Goal: Information Seeking & Learning: Learn about a topic

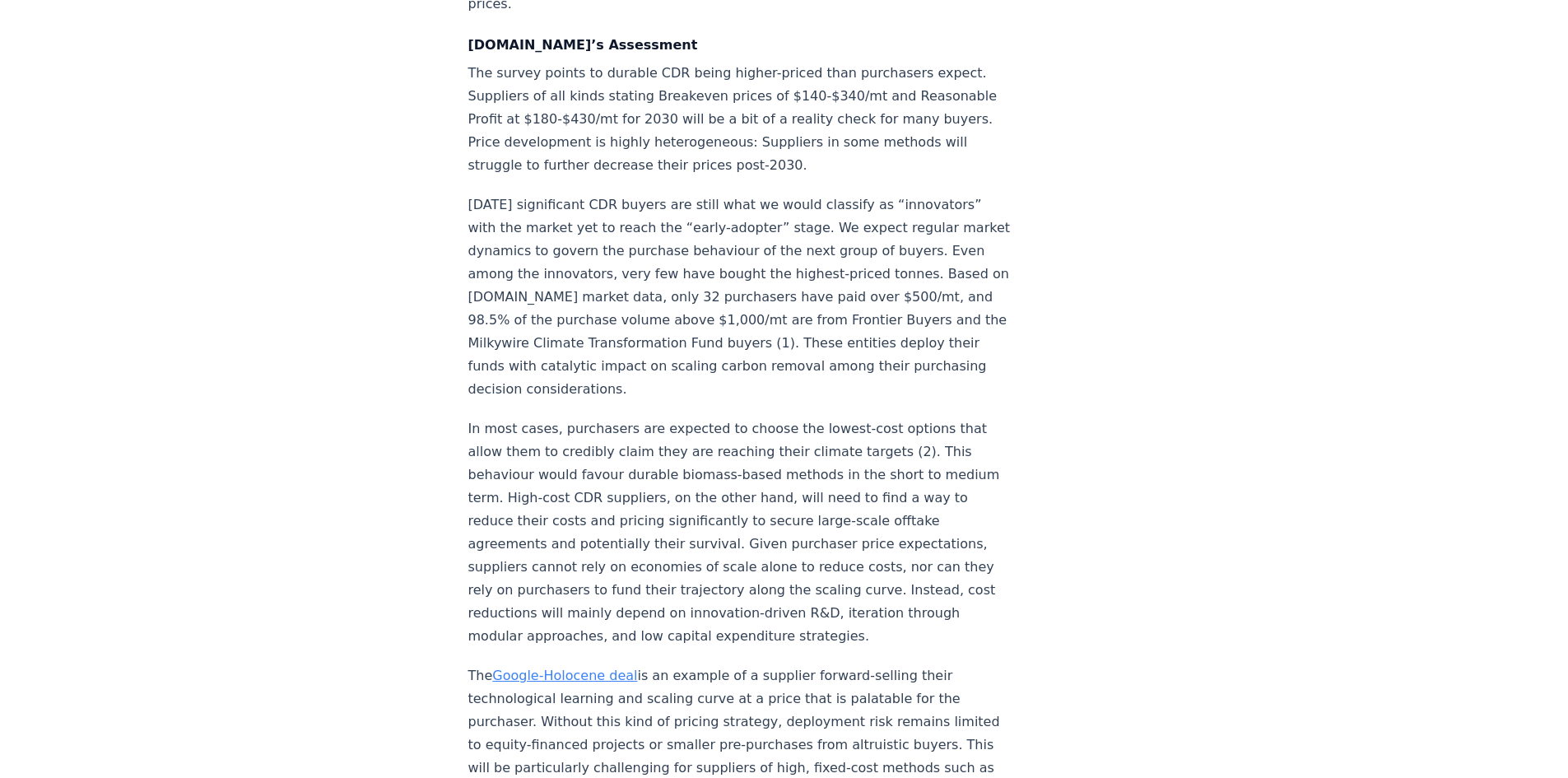
scroll to position [2386, 0]
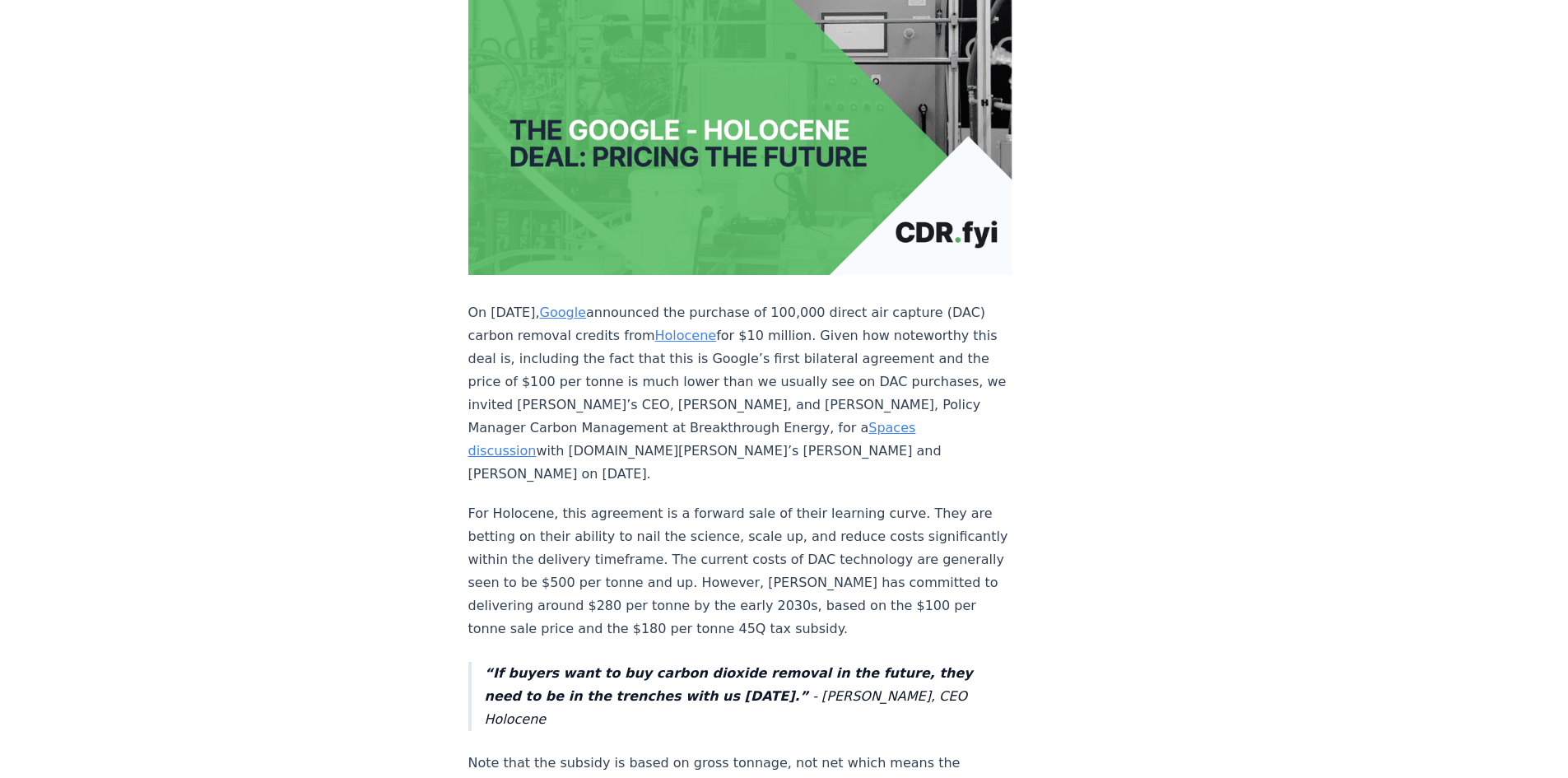
scroll to position [329, 0]
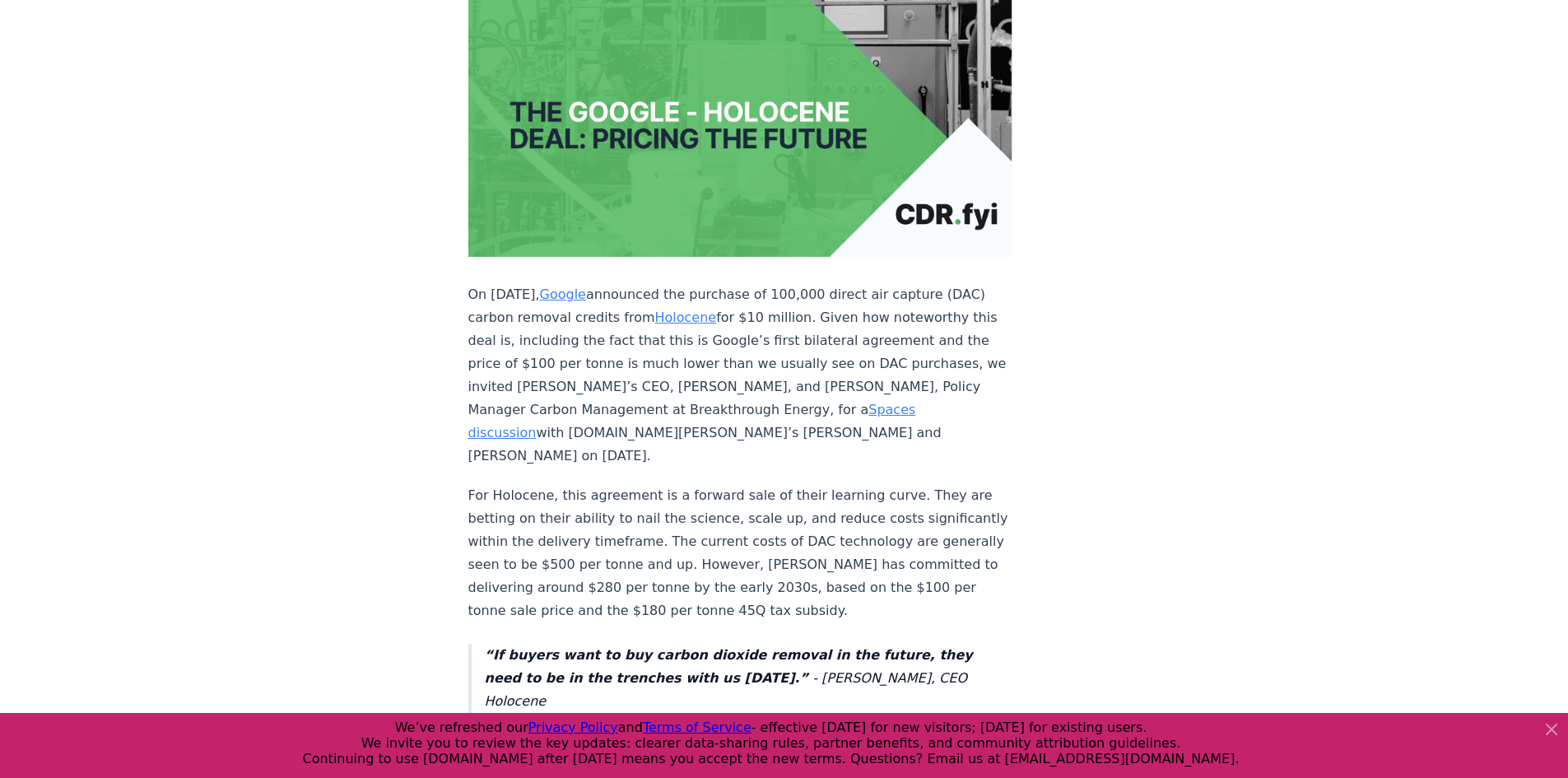
drag, startPoint x: 500, startPoint y: 409, endPoint x: 772, endPoint y: 450, distance: 275.1
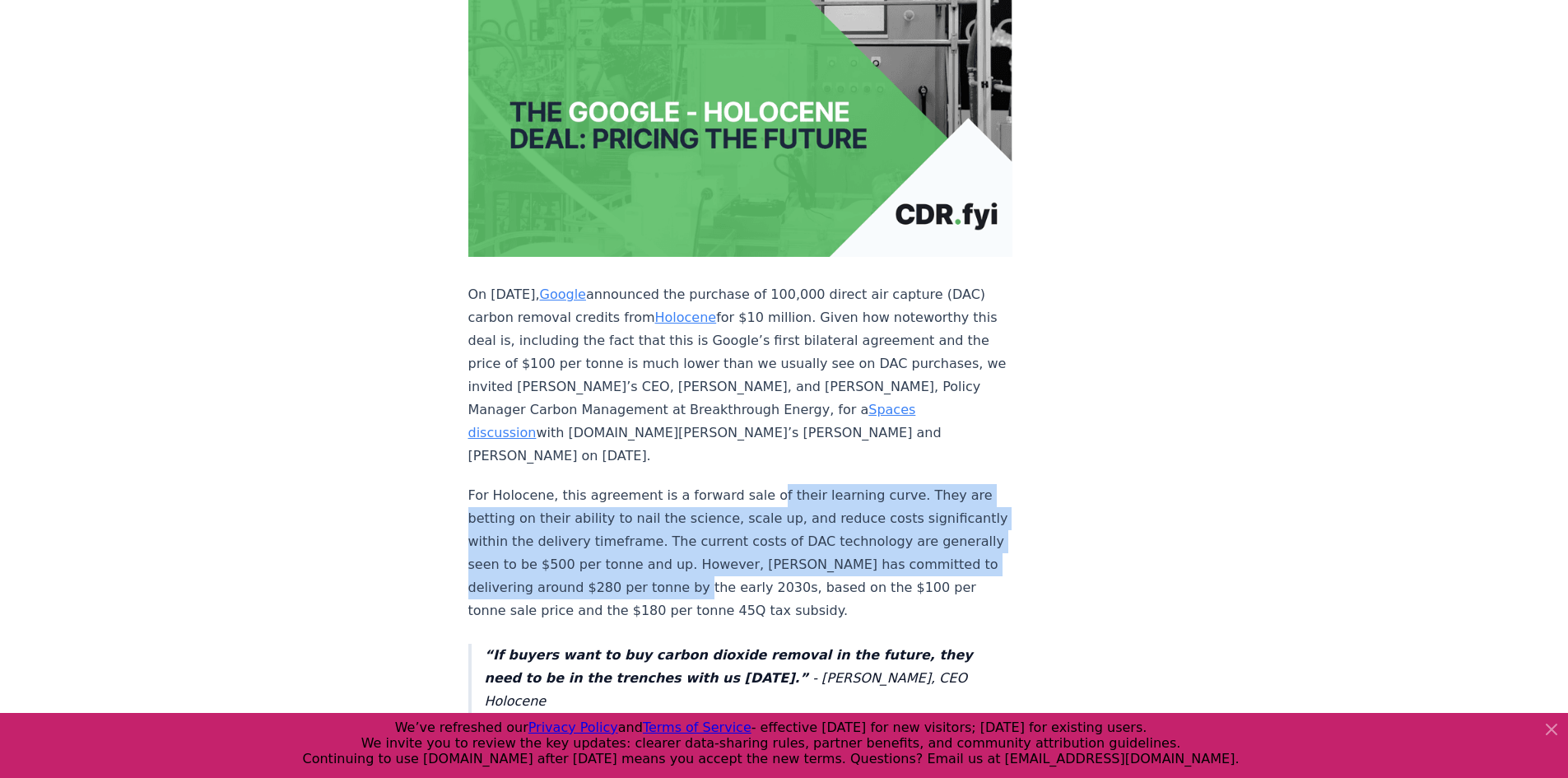
drag, startPoint x: 754, startPoint y: 399, endPoint x: 808, endPoint y: 507, distance: 120.7
click at [653, 510] on p "For Holocene, this agreement is a forward sale of their learning curve. They ar…" at bounding box center [741, 553] width 545 height 138
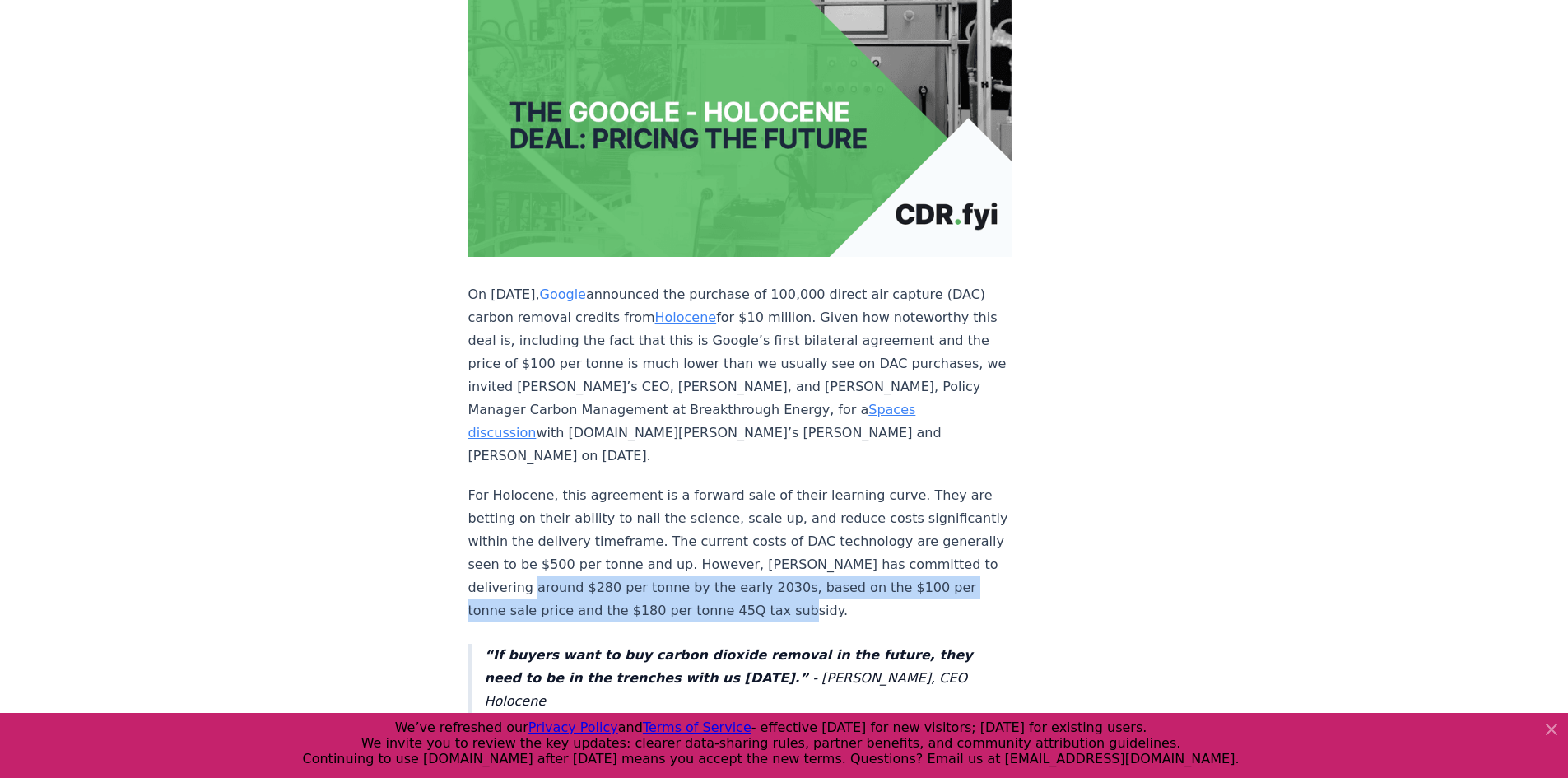
drag, startPoint x: 653, startPoint y: 509, endPoint x: 901, endPoint y: 531, distance: 249.0
click at [901, 531] on p "For Holocene, this agreement is a forward sale of their learning curve. They ar…" at bounding box center [741, 553] width 545 height 138
click at [901, 533] on p "For Holocene, this agreement is a forward sale of their learning curve. They ar…" at bounding box center [741, 553] width 545 height 138
drag, startPoint x: 898, startPoint y: 533, endPoint x: 656, endPoint y: 505, distance: 243.6
click at [656, 505] on p "For Holocene, this agreement is a forward sale of their learning curve. They ar…" at bounding box center [741, 553] width 545 height 138
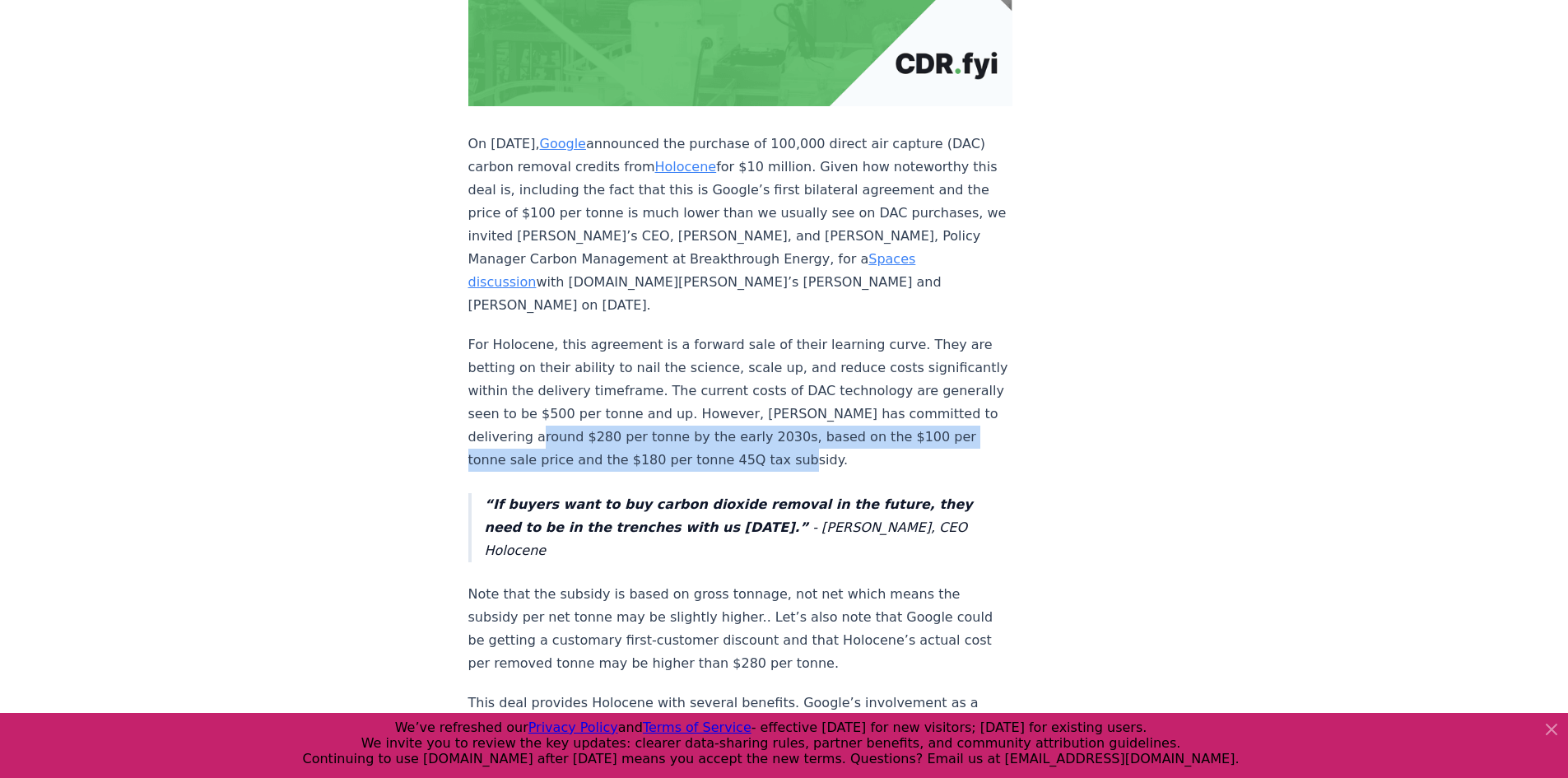
scroll to position [494, 0]
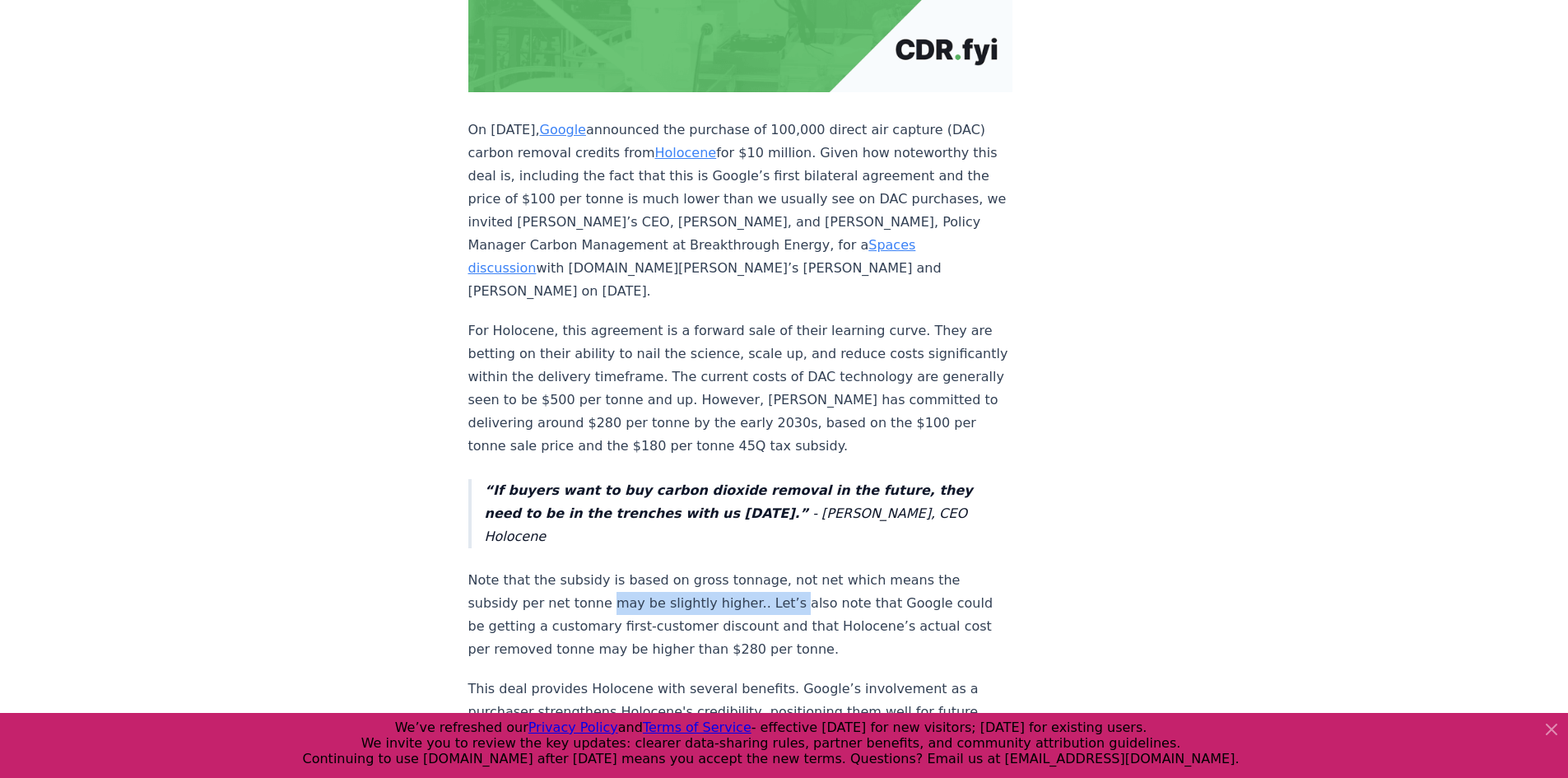
drag, startPoint x: 601, startPoint y: 511, endPoint x: 776, endPoint y: 505, distance: 175.1
click at [776, 569] on p "Note that the subsidy is based on gross tonnage, not net which means the subsid…" at bounding box center [741, 615] width 545 height 92
click at [784, 569] on p "Note that the subsidy is based on gross tonnage, not net which means the subsid…" at bounding box center [741, 615] width 545 height 92
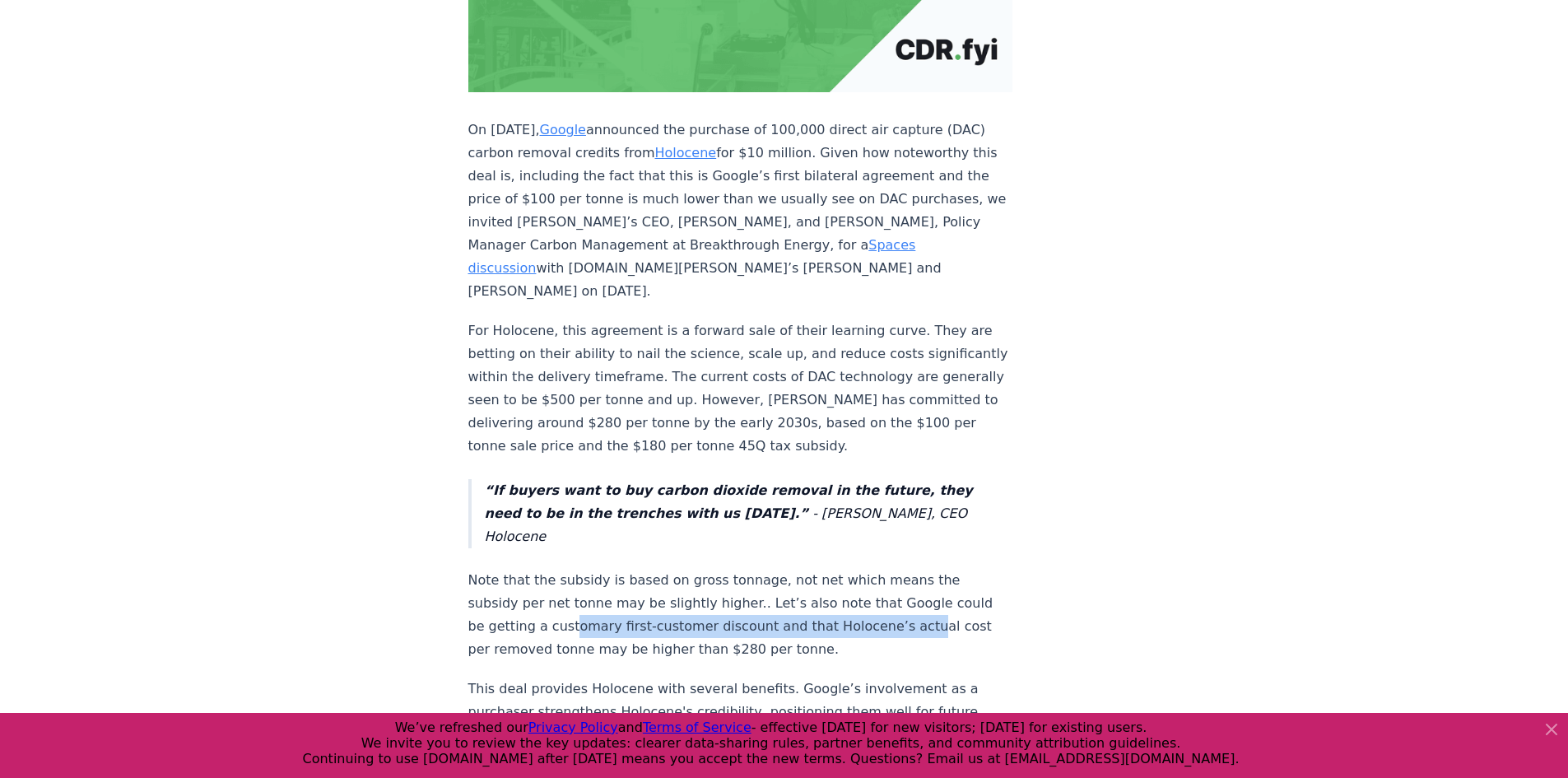
drag, startPoint x: 572, startPoint y: 531, endPoint x: 899, endPoint y: 526, distance: 327.0
click at [899, 569] on p "Note that the subsidy is based on gross tonnage, not net which means the subsid…" at bounding box center [741, 615] width 545 height 92
click at [900, 569] on p "Note that the subsidy is based on gross tonnage, not net which means the subsid…" at bounding box center [741, 615] width 545 height 92
drag, startPoint x: 947, startPoint y: 529, endPoint x: 754, endPoint y: 503, distance: 194.7
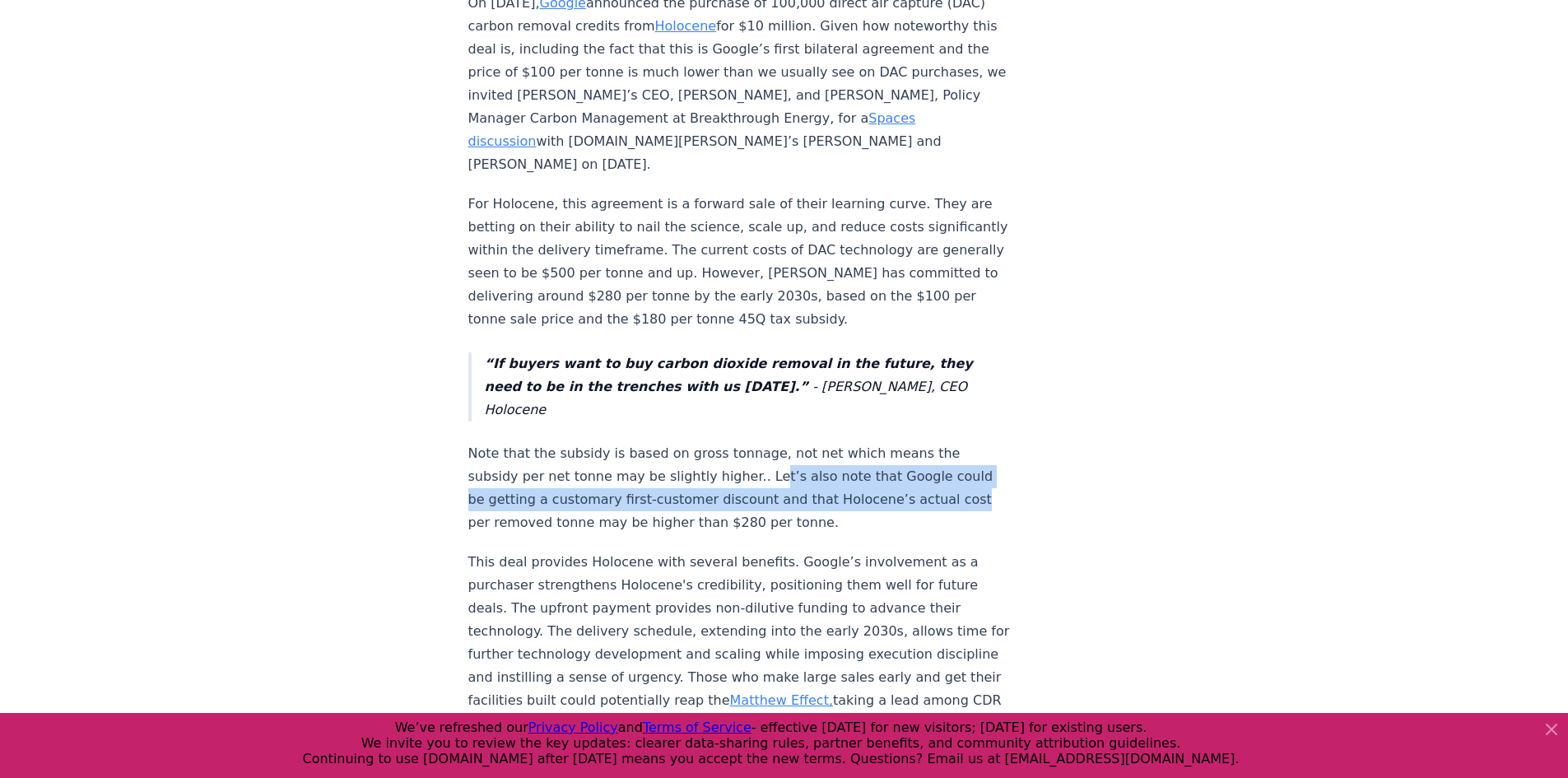
scroll to position [658, 0]
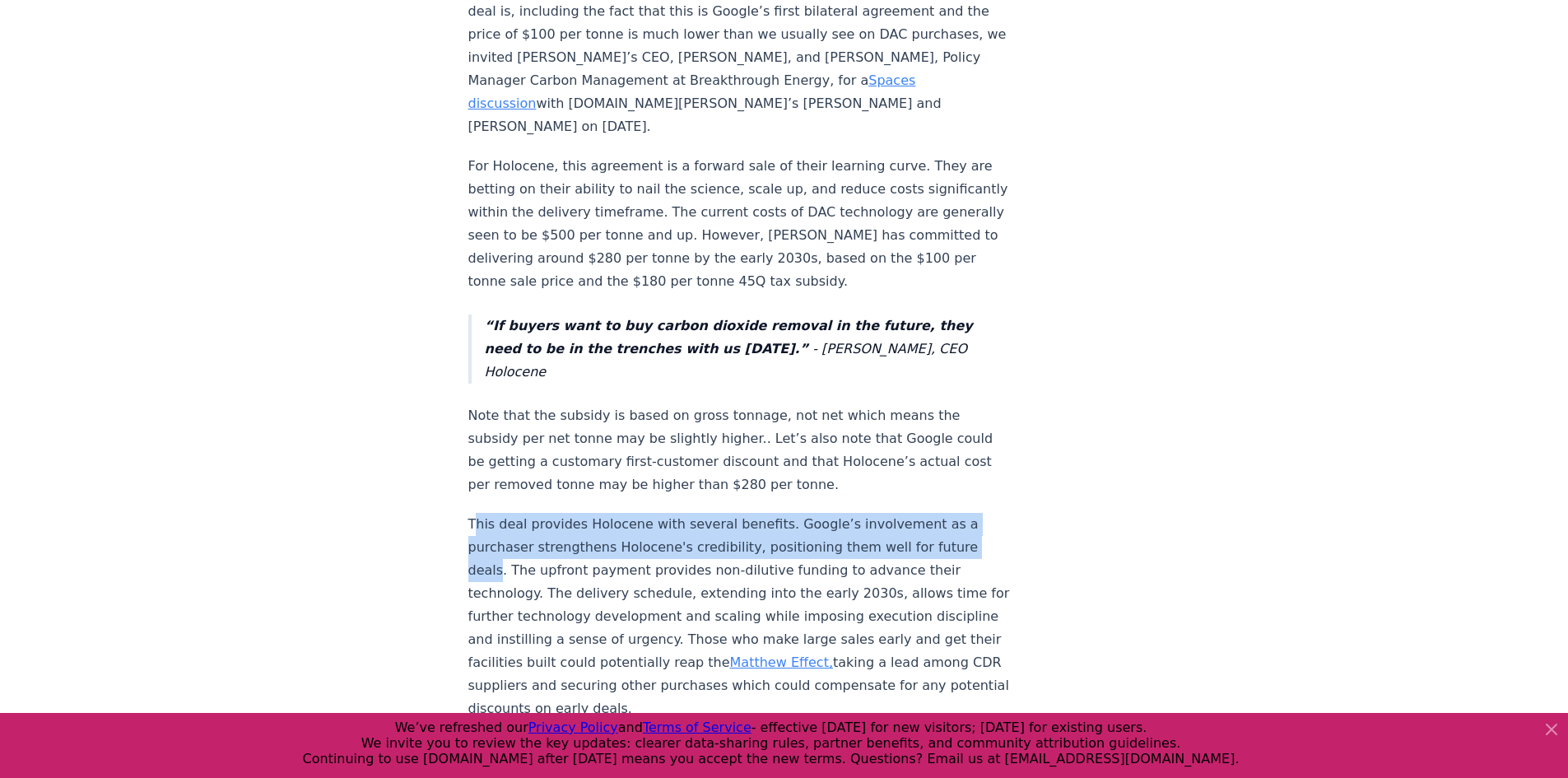
drag, startPoint x: 475, startPoint y: 433, endPoint x: 497, endPoint y: 471, distance: 43.9
click at [497, 512] on p "This deal provides Holocene with several benefits. Google’s involvement as a pu…" at bounding box center [741, 616] width 545 height 207
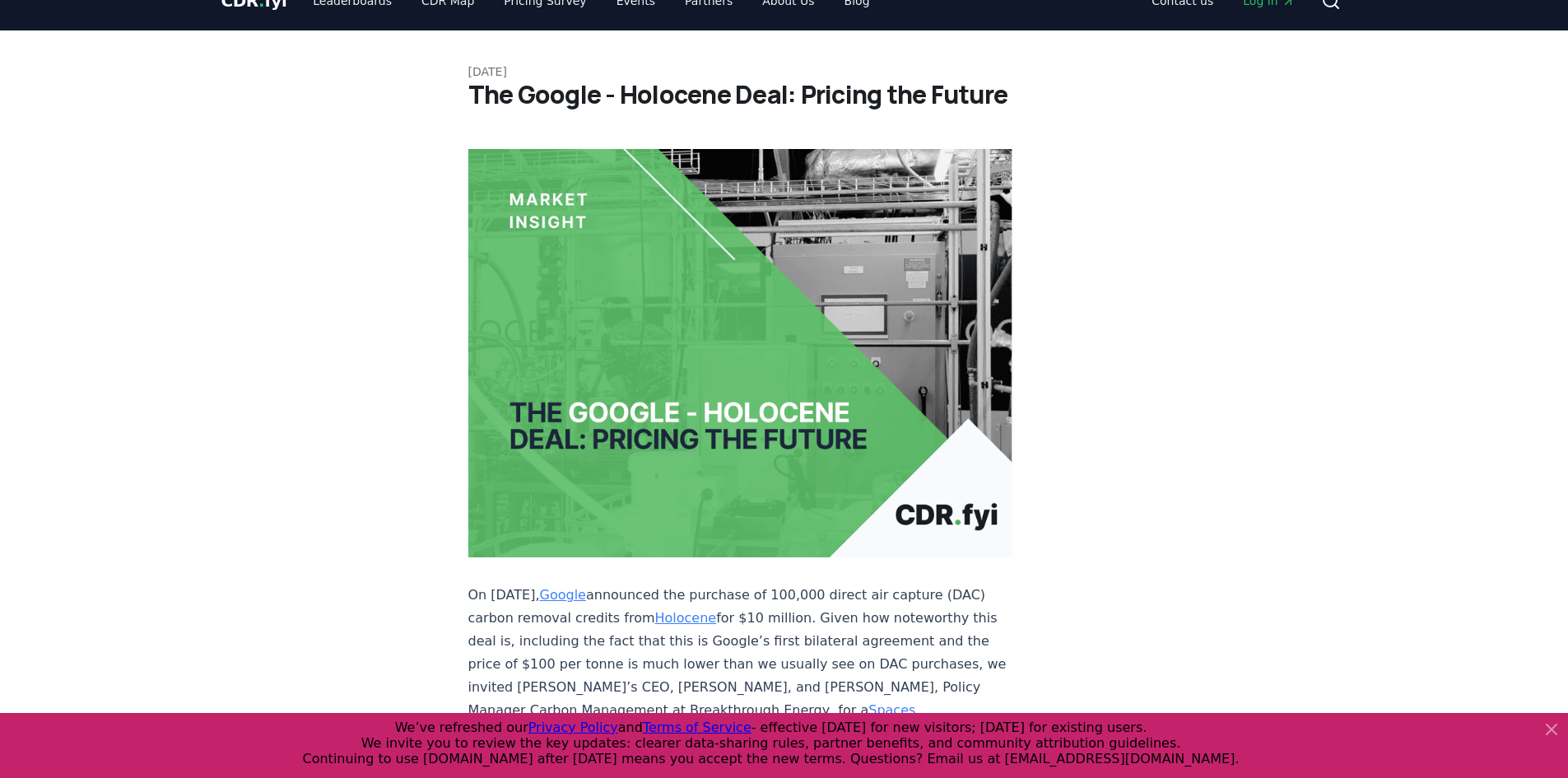
scroll to position [0, 0]
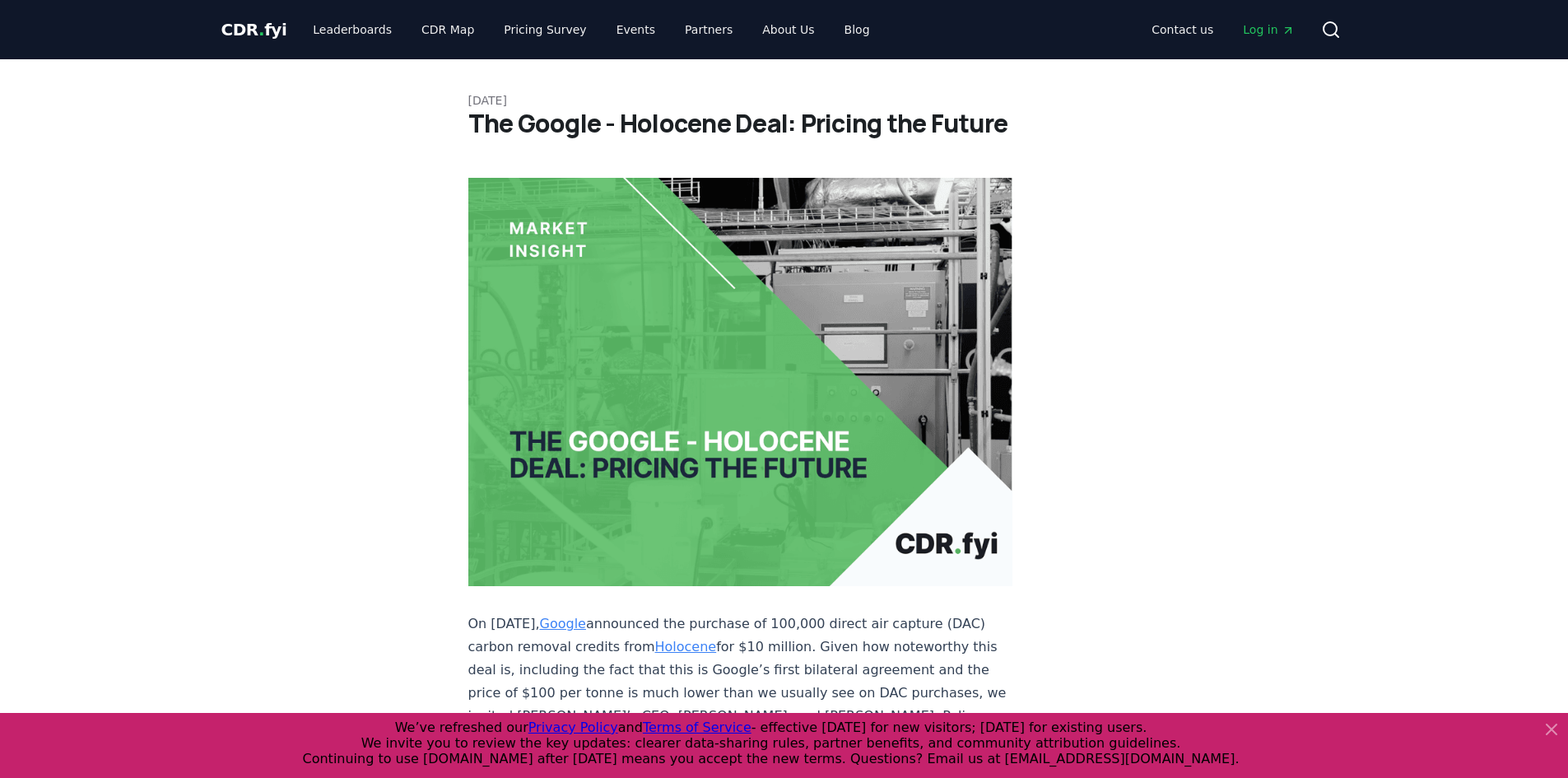
click at [1545, 725] on icon at bounding box center [1551, 729] width 19 height 19
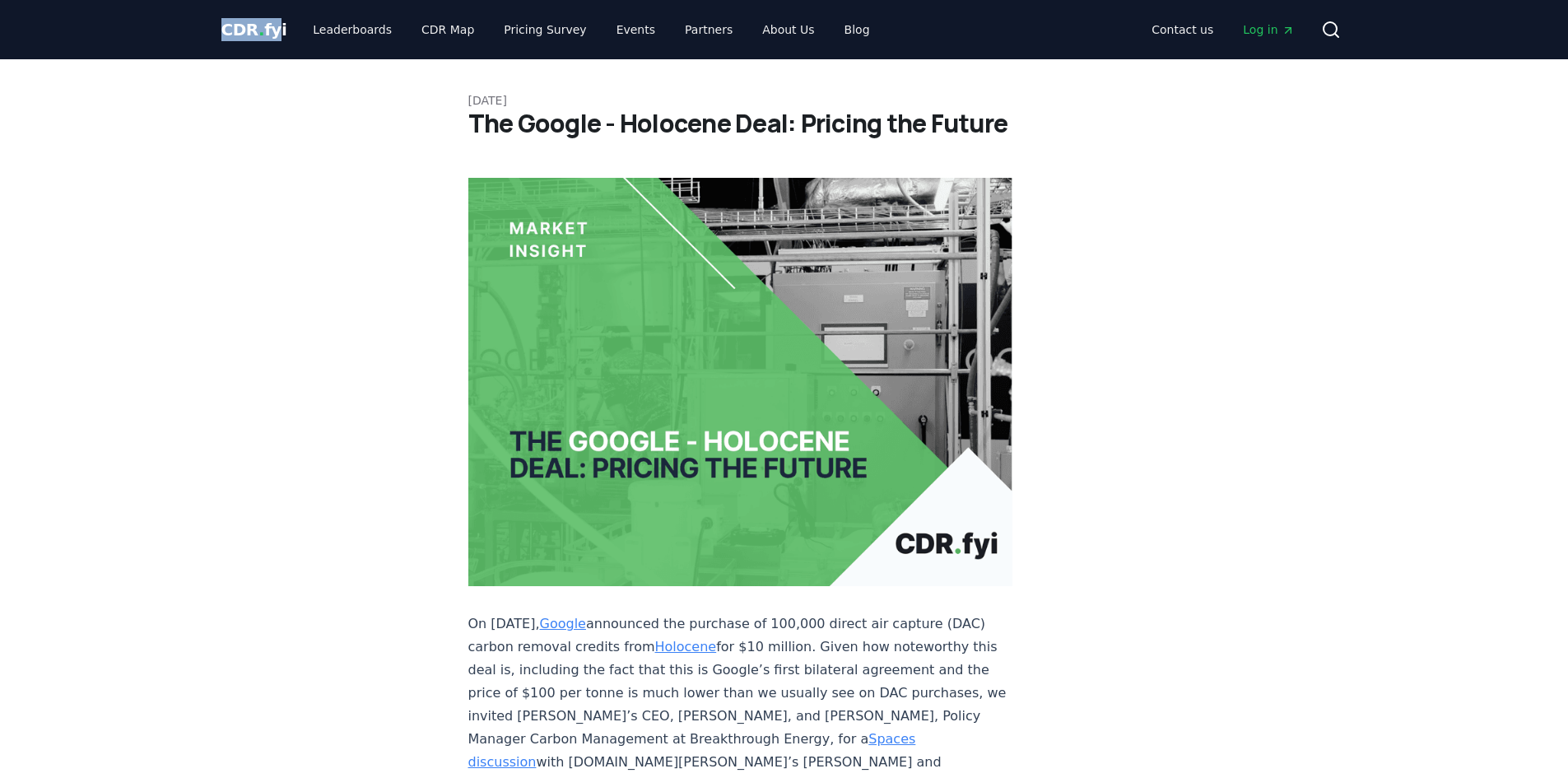
drag, startPoint x: 219, startPoint y: 30, endPoint x: 274, endPoint y: 31, distance: 55.0
click at [274, 31] on div "CDR . fyi Leaderboards CDR Map Pricing Survey Events Partners About Us Blog Con…" at bounding box center [784, 29] width 1152 height 59
click at [263, 26] on span "CDR . fyi" at bounding box center [254, 29] width 66 height 19
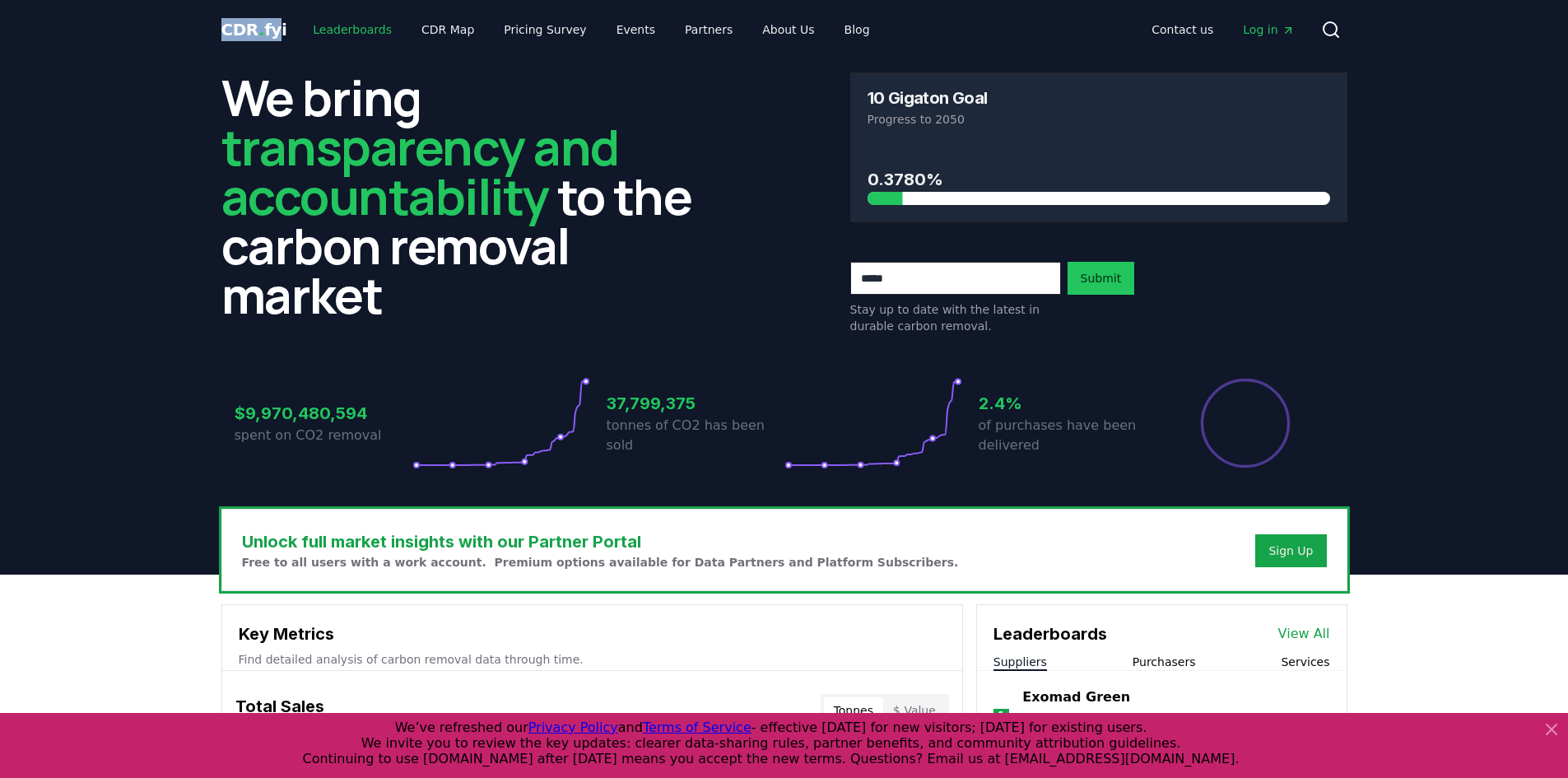
click at [356, 37] on link "Leaderboards" at bounding box center [352, 30] width 105 height 30
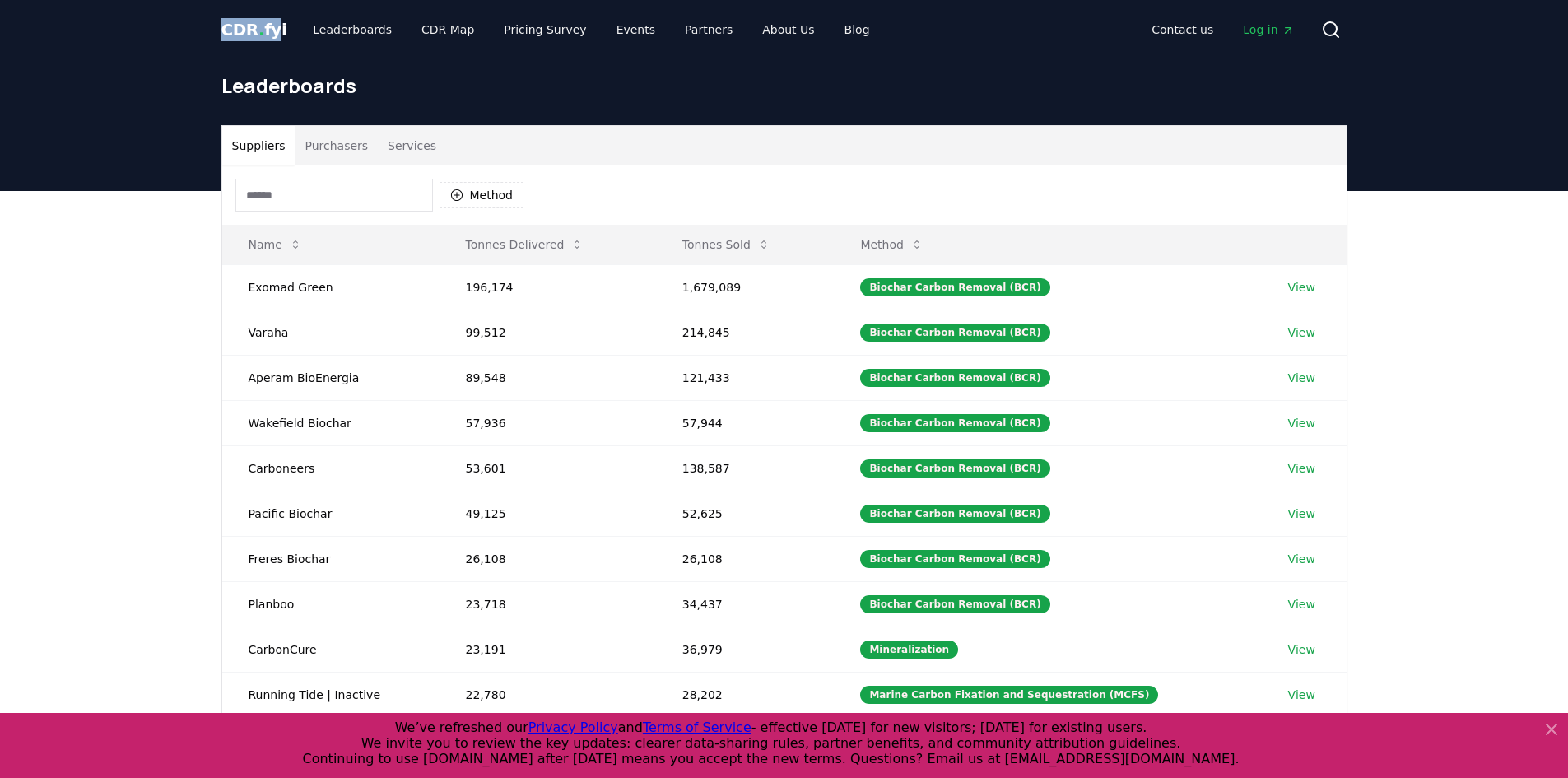
click at [317, 152] on button "Purchasers" at bounding box center [336, 146] width 83 height 40
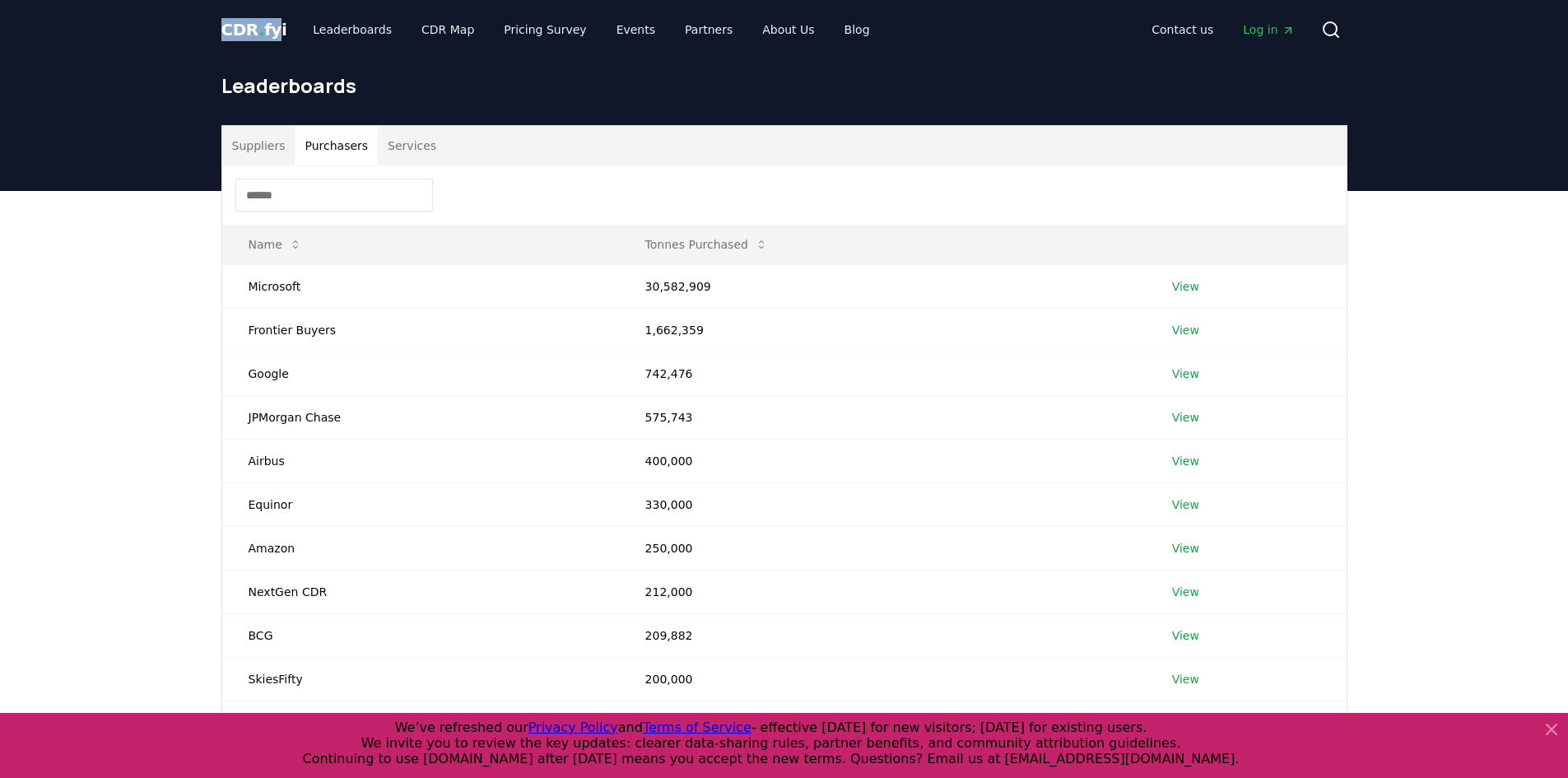
click at [403, 148] on button "Services" at bounding box center [411, 146] width 68 height 40
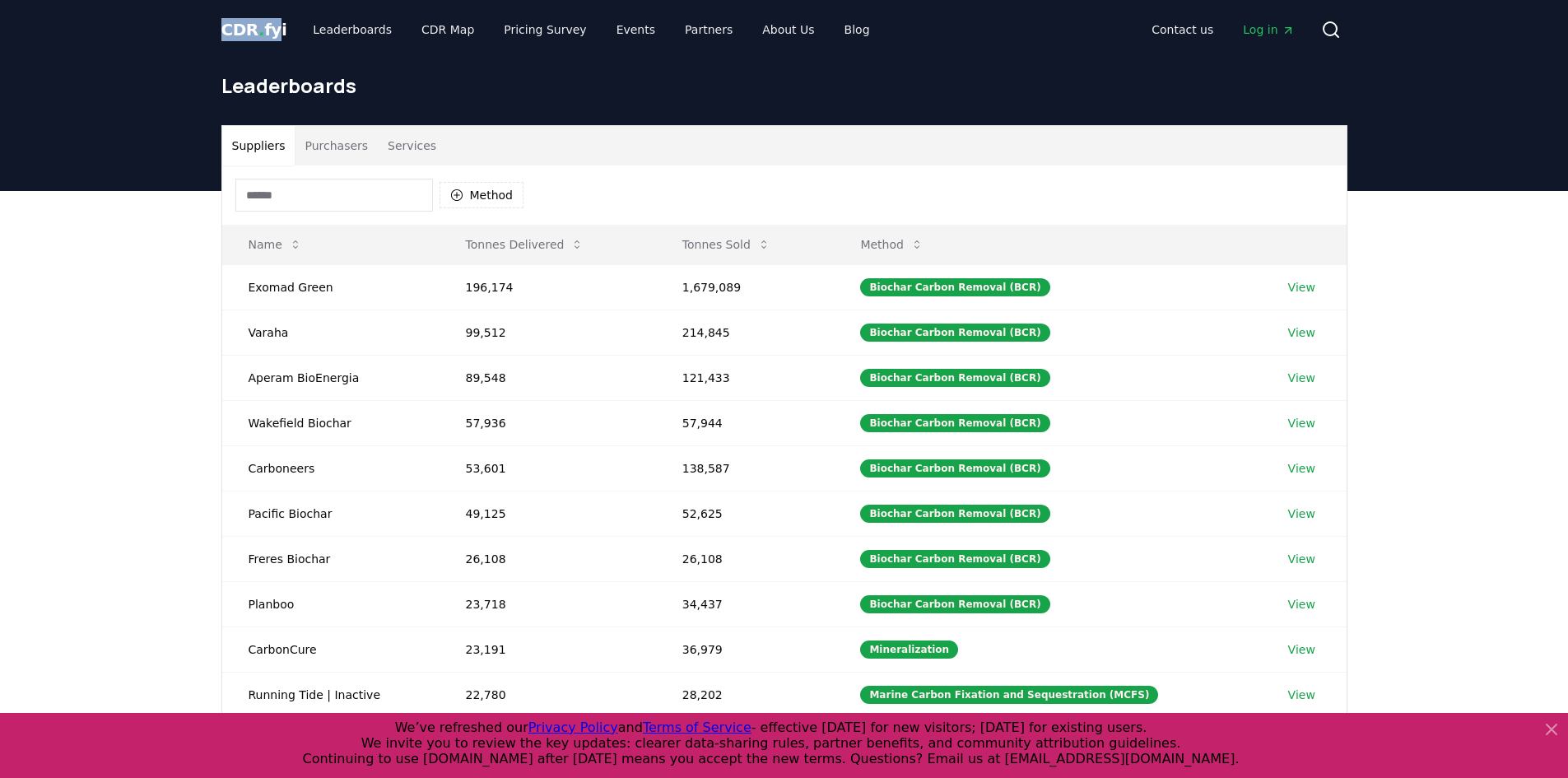
click at [264, 139] on button "Suppliers" at bounding box center [259, 146] width 73 height 40
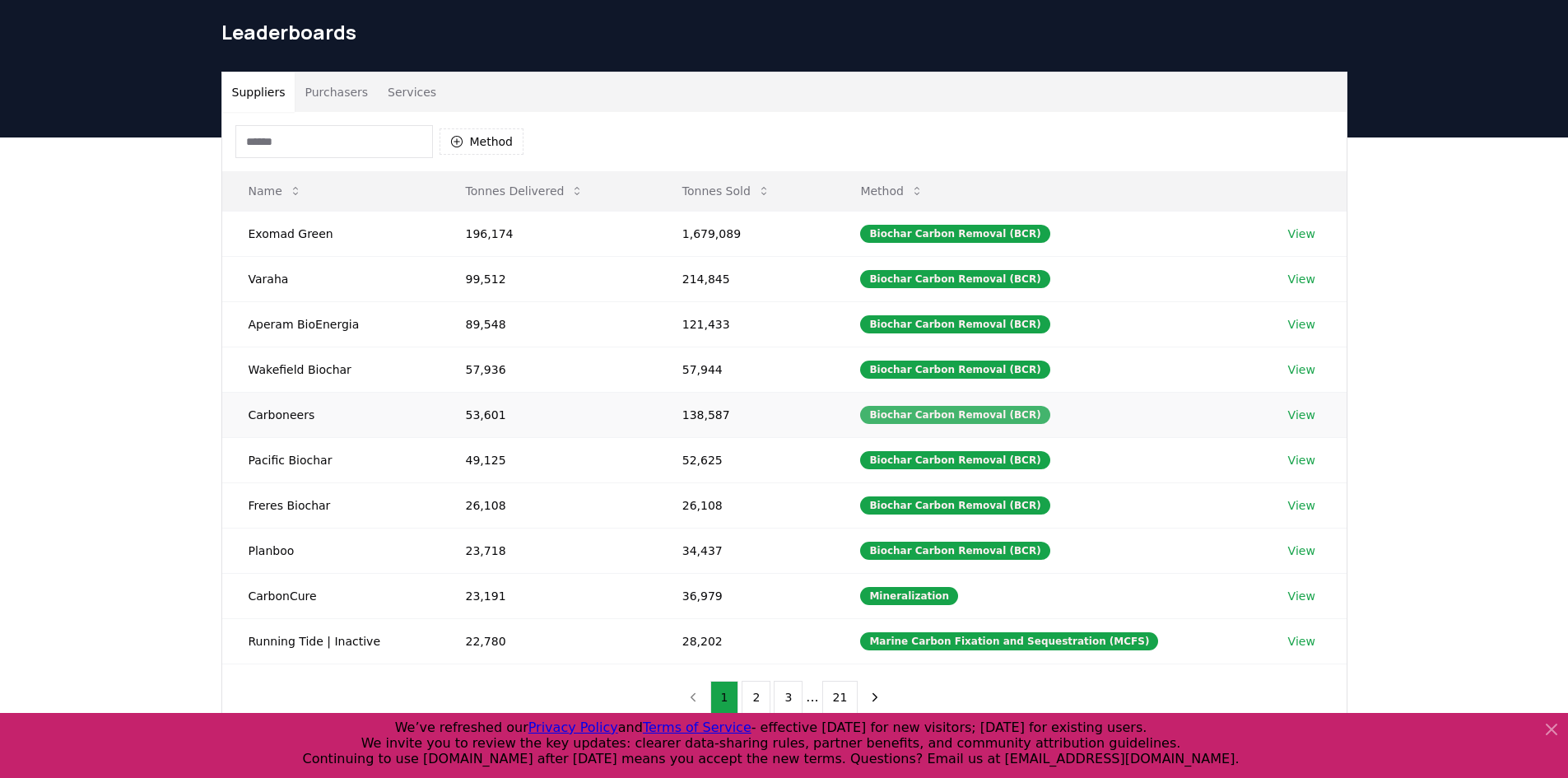
scroll to position [82, 0]
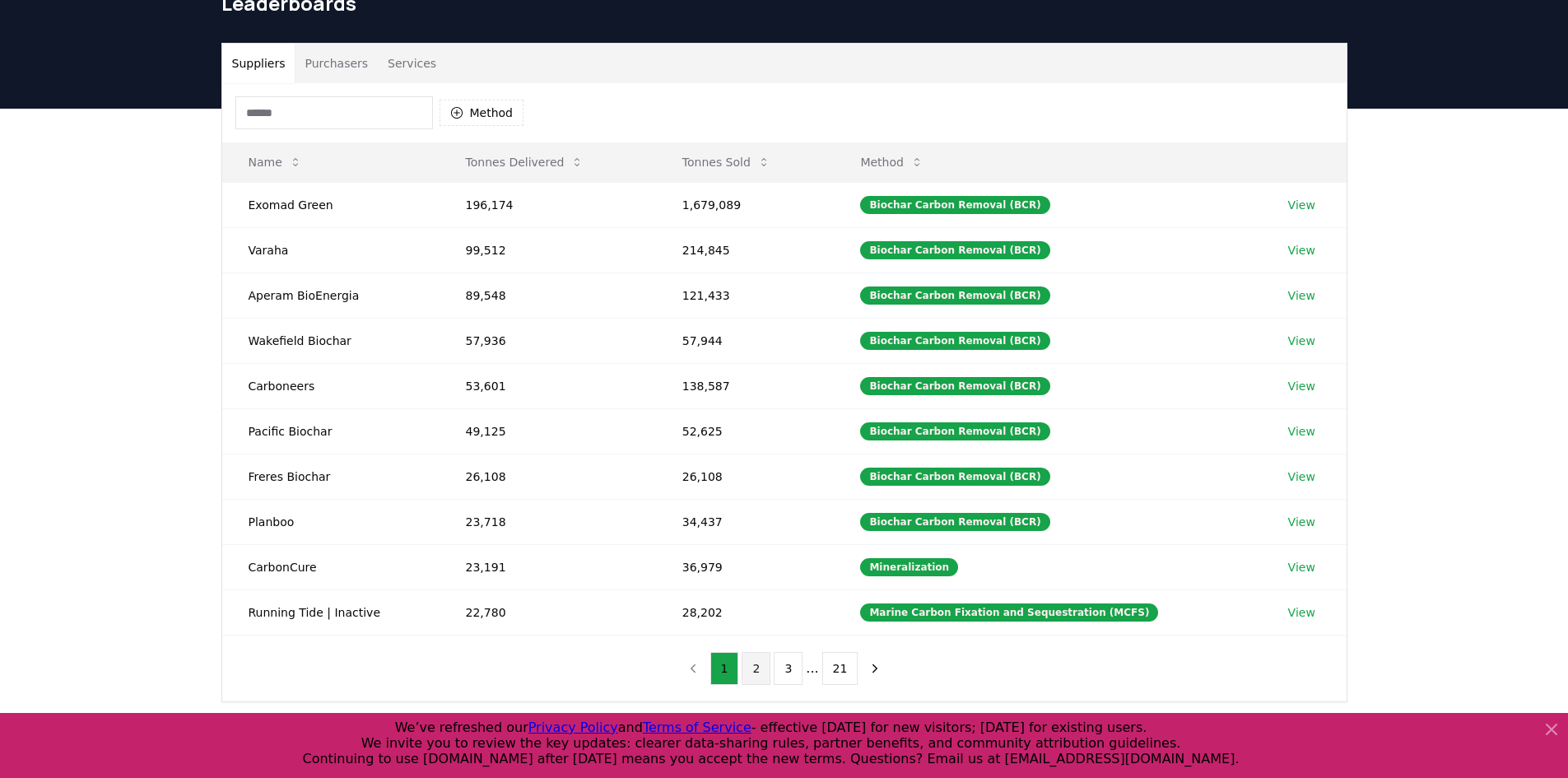
click at [769, 669] on button "2" at bounding box center [756, 668] width 29 height 33
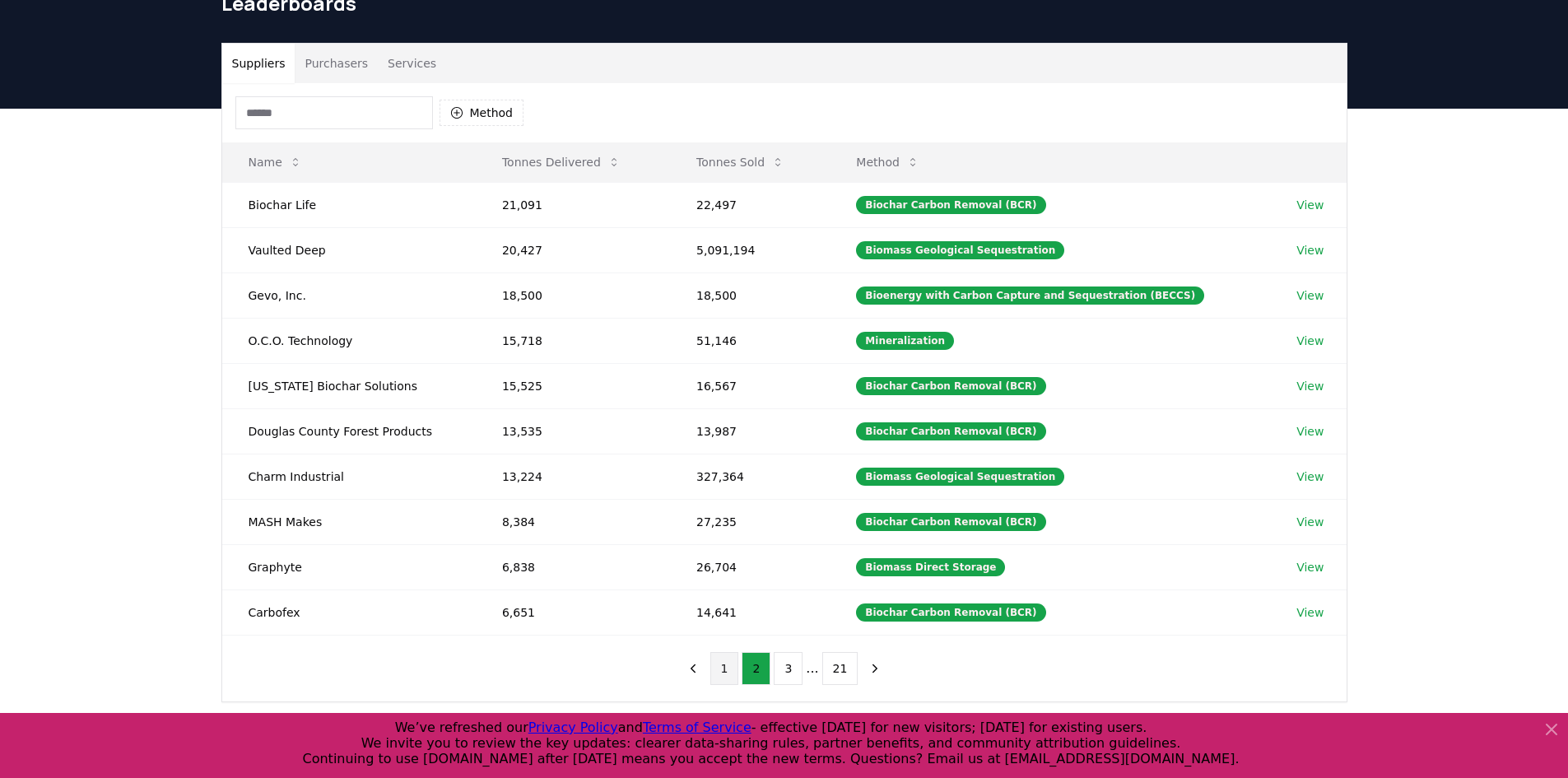
click at [723, 668] on button "1" at bounding box center [724, 668] width 29 height 33
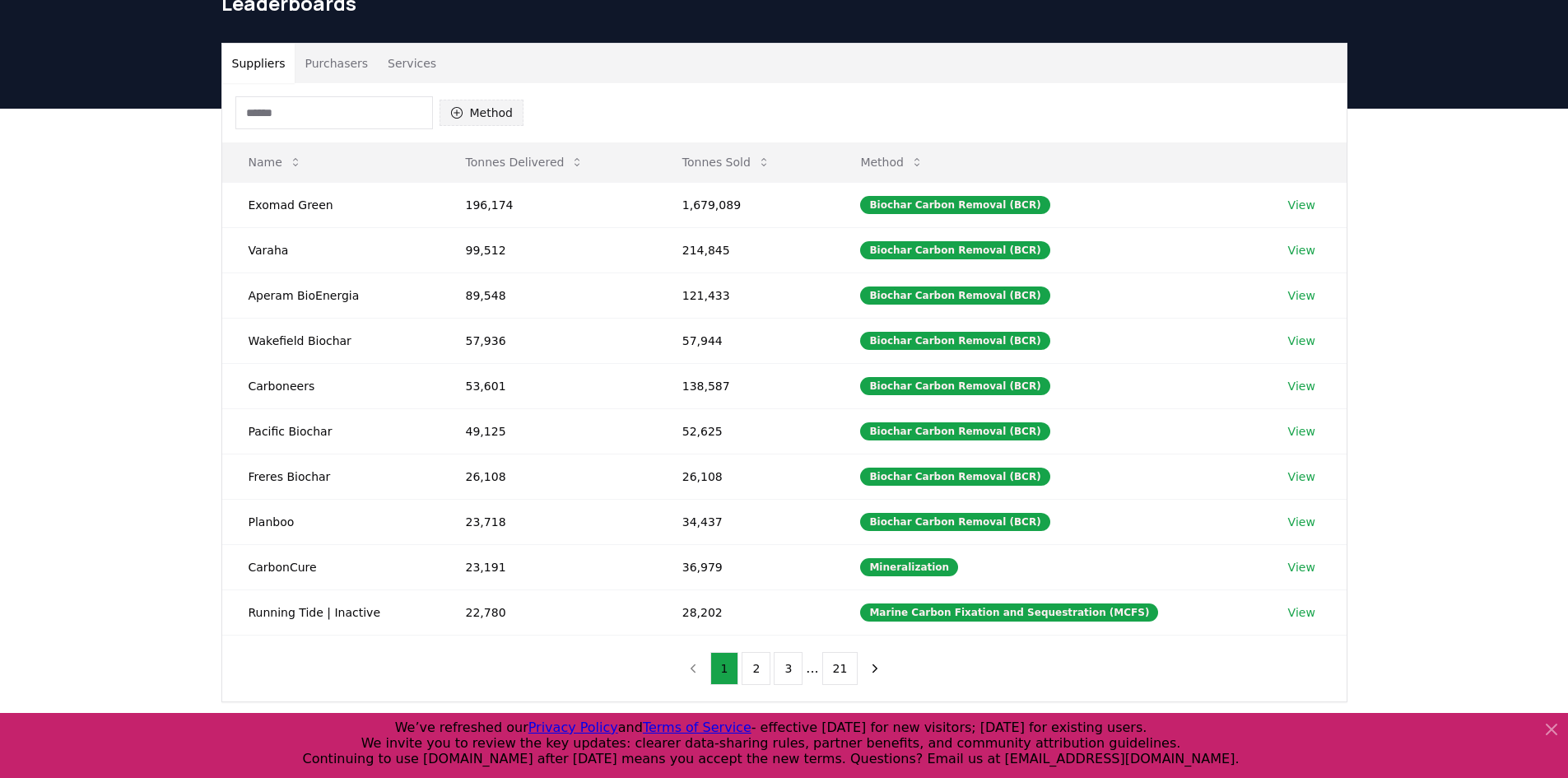
click at [497, 110] on button "Method" at bounding box center [482, 113] width 85 height 26
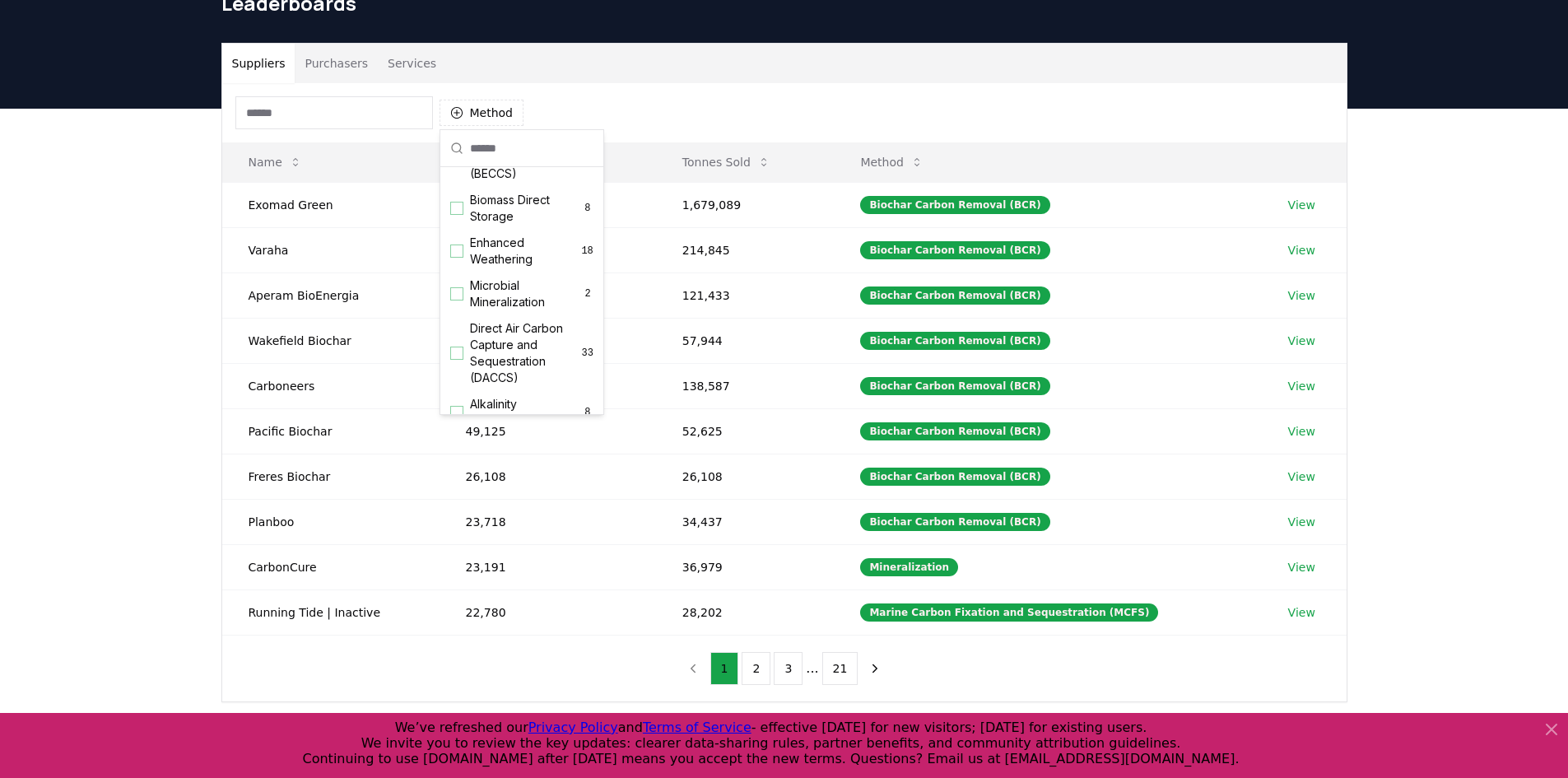
scroll to position [411, 0]
click at [508, 374] on span "Direct Air Carbon Capture and Sequestration (DACCS)" at bounding box center [526, 353] width 112 height 66
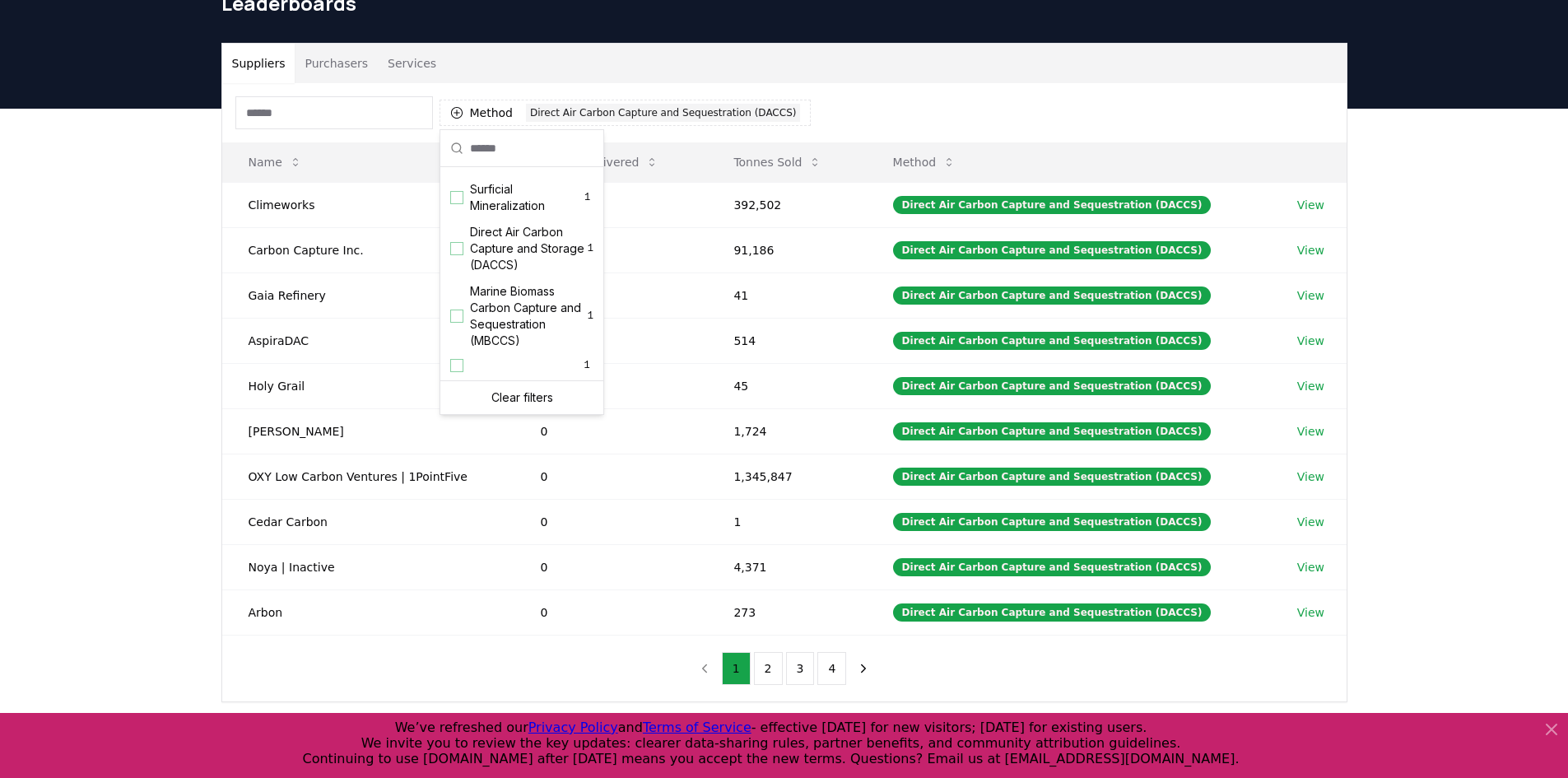
scroll to position [564, 0]
click at [521, 259] on span "Direct Air Carbon Capture and Storage (DACCS)" at bounding box center [529, 249] width 117 height 49
click at [1118, 122] on div "Method 2 Direct Air Carbon Capture and Sequestration (DACCS) Direct Air Carbon …" at bounding box center [784, 112] width 1124 height 59
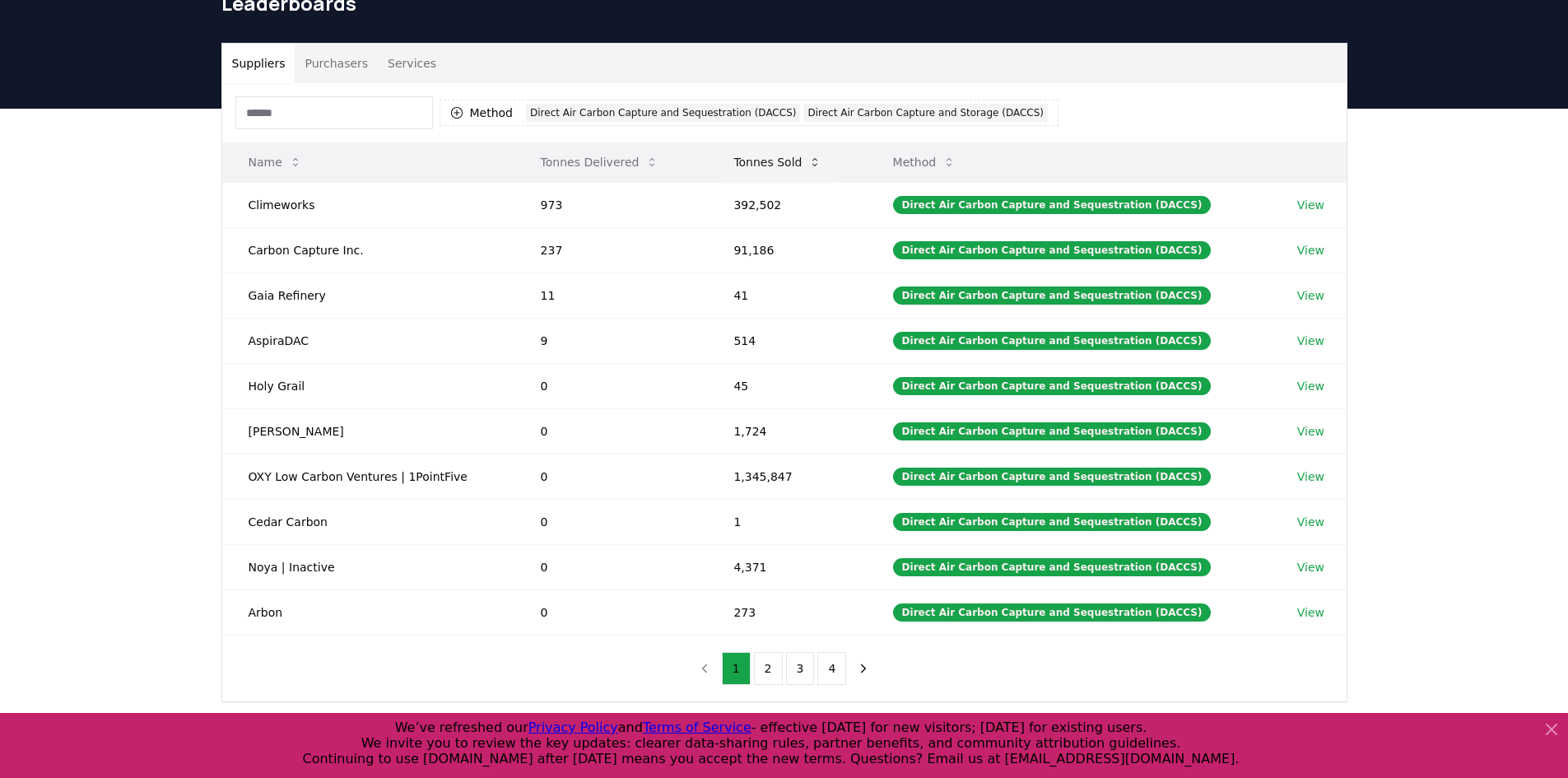
click at [791, 165] on button "Tonnes Sold" at bounding box center [777, 161] width 115 height 33
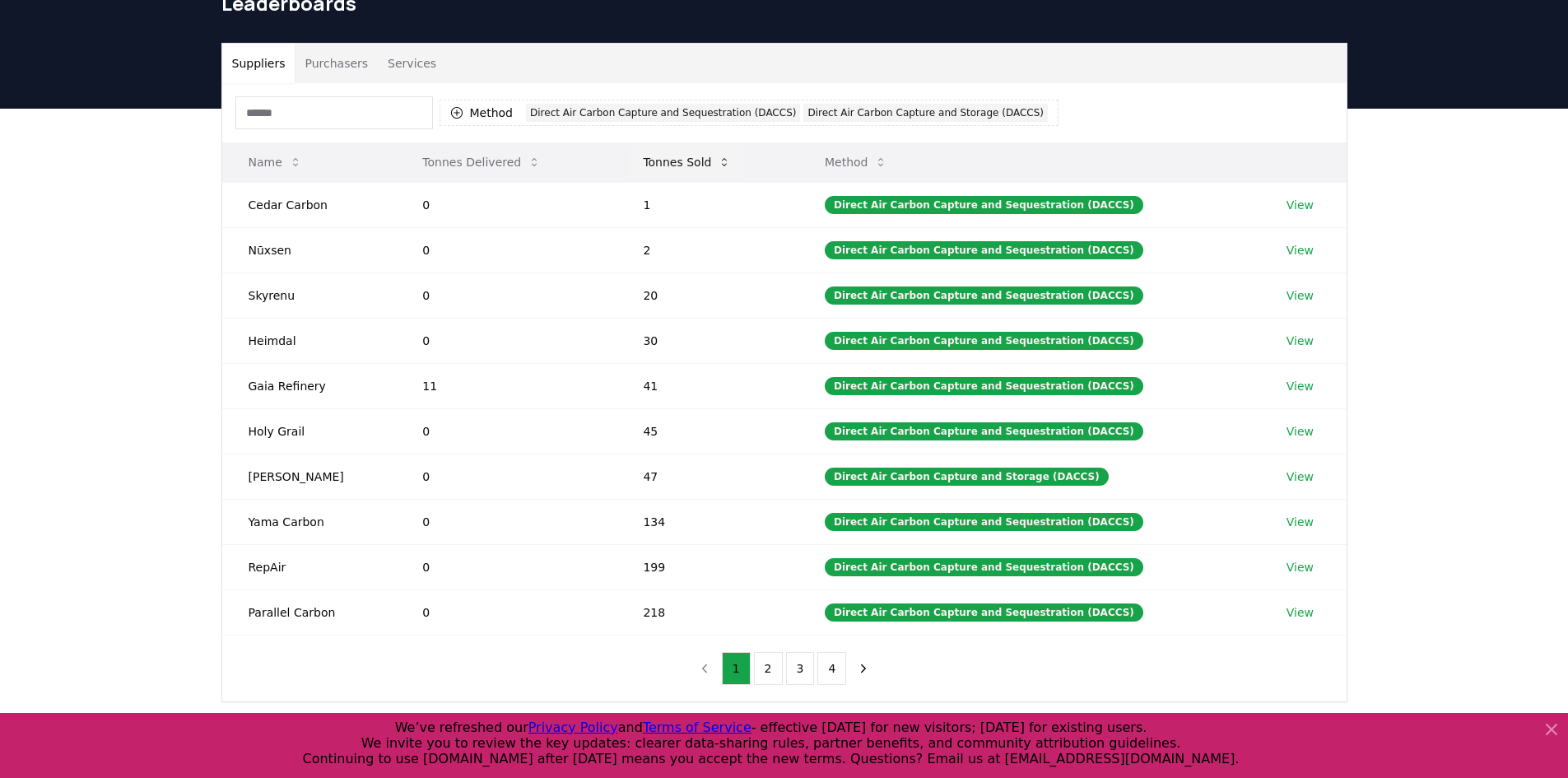
click at [659, 164] on button "Tonnes Sold" at bounding box center [687, 161] width 115 height 33
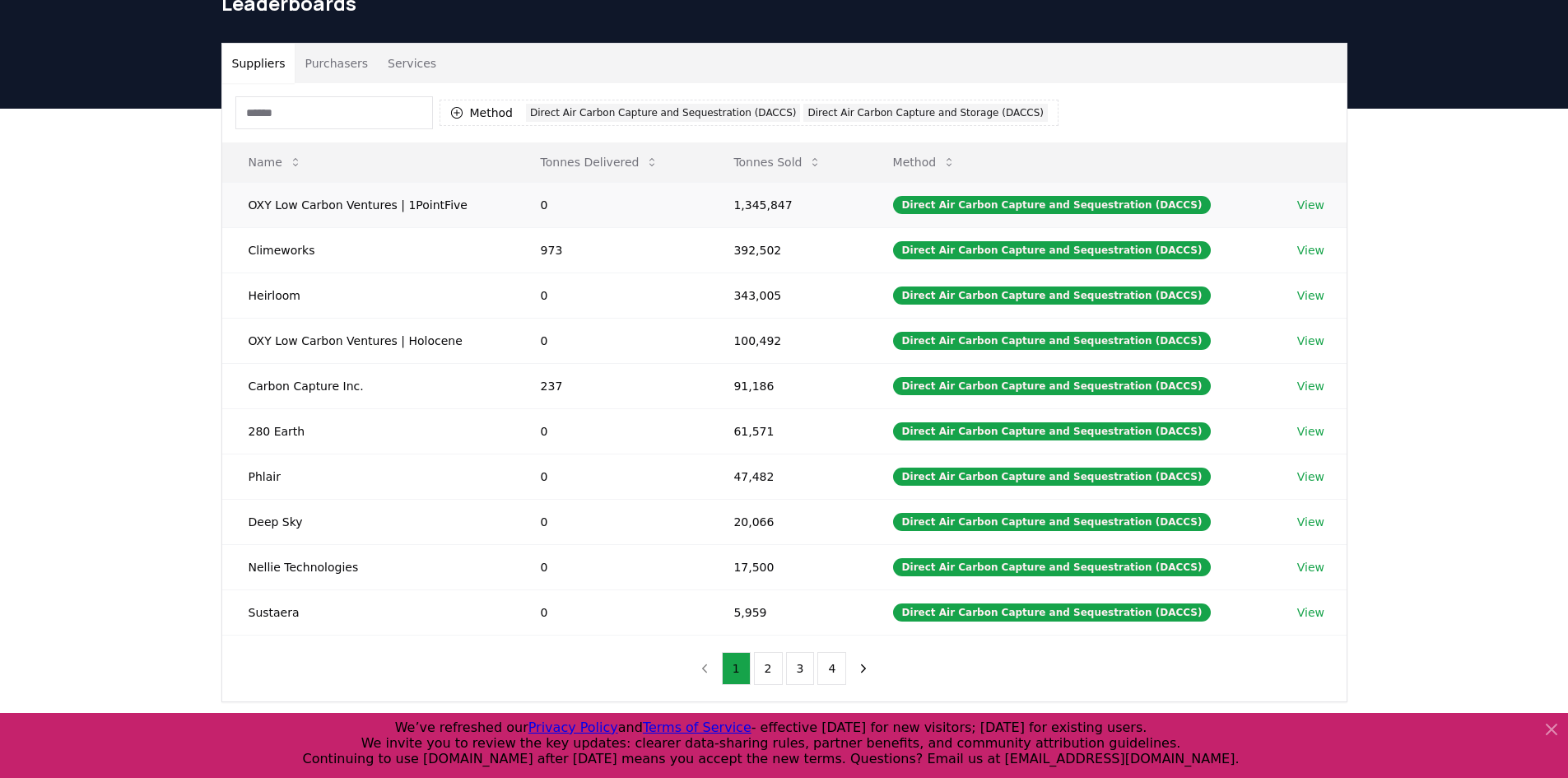
click at [1302, 203] on link "View" at bounding box center [1310, 205] width 27 height 17
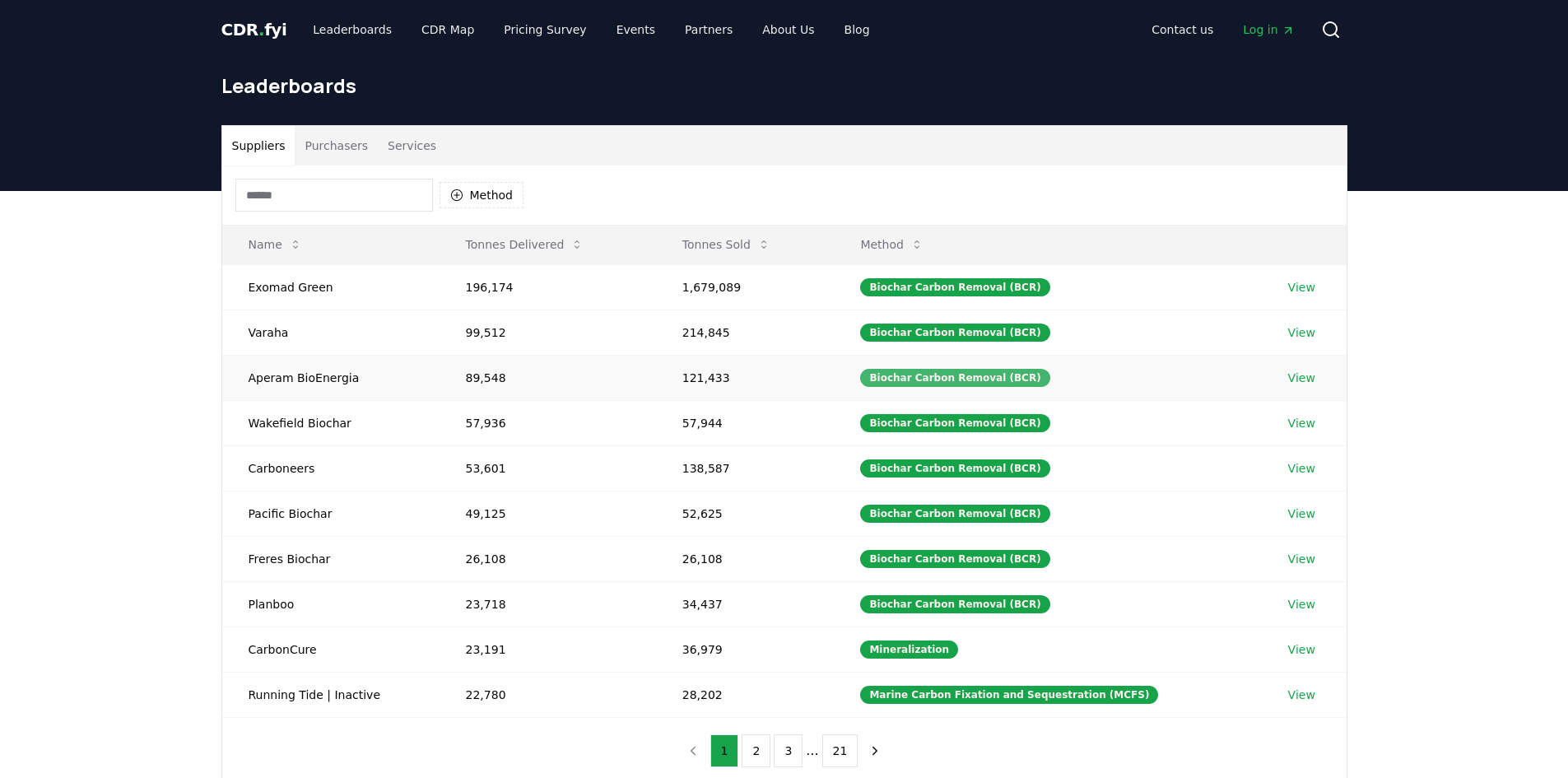
scroll to position [82, 0]
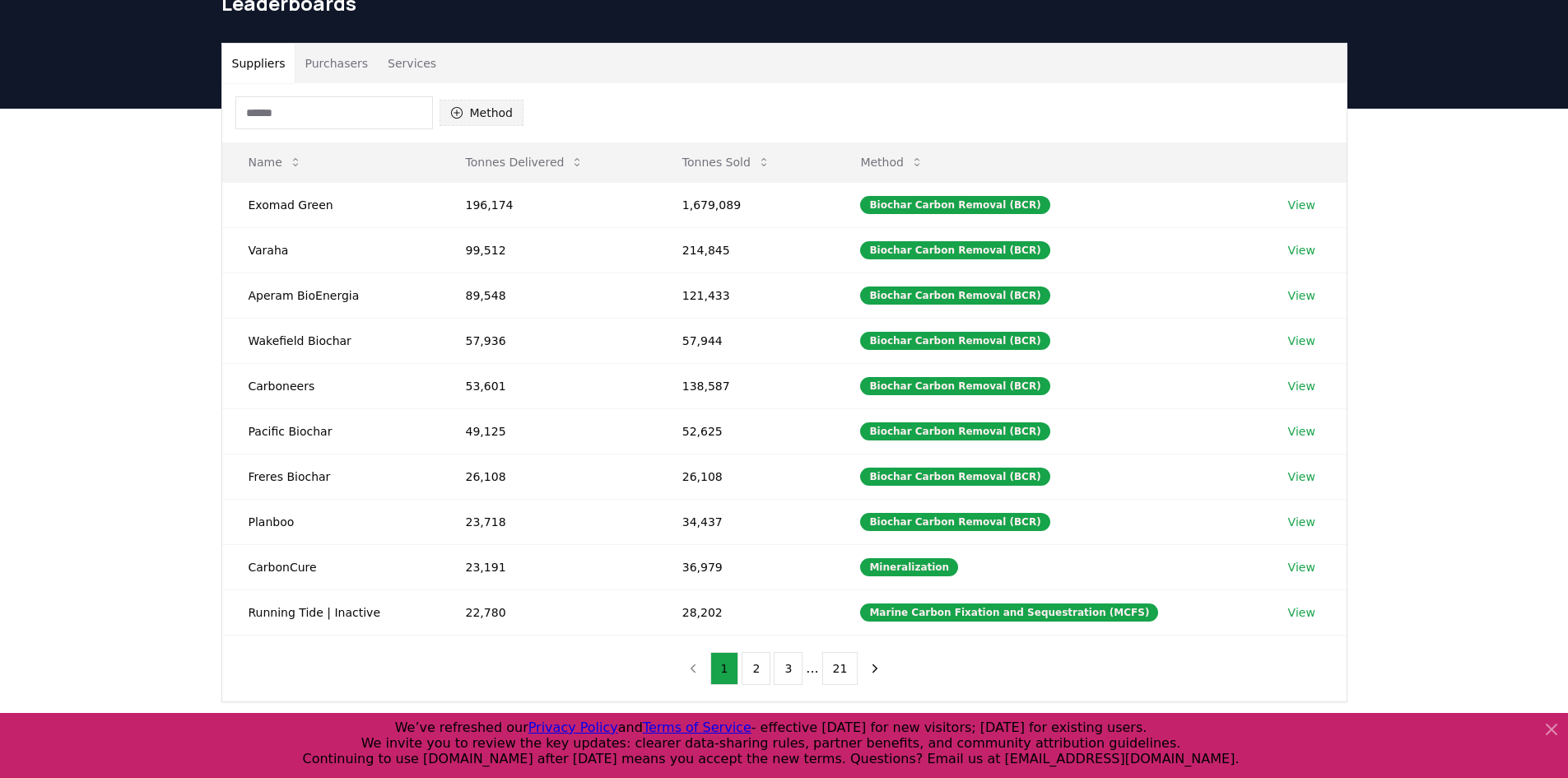
click at [477, 115] on button "Method" at bounding box center [482, 113] width 85 height 26
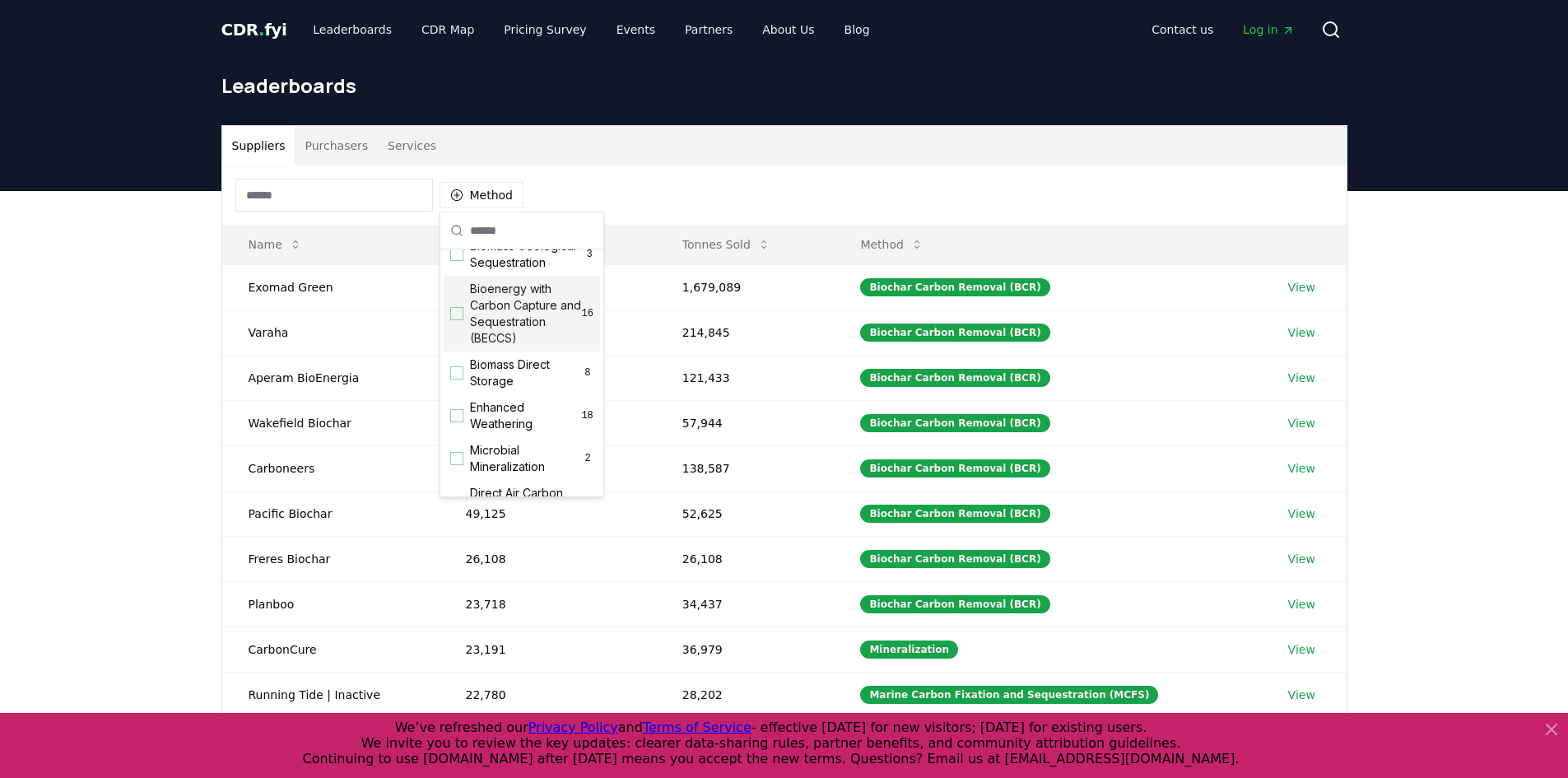
scroll to position [247, 0]
click at [523, 434] on span "Direct Air Carbon Capture and Sequestration (DACCS)" at bounding box center [526, 435] width 112 height 66
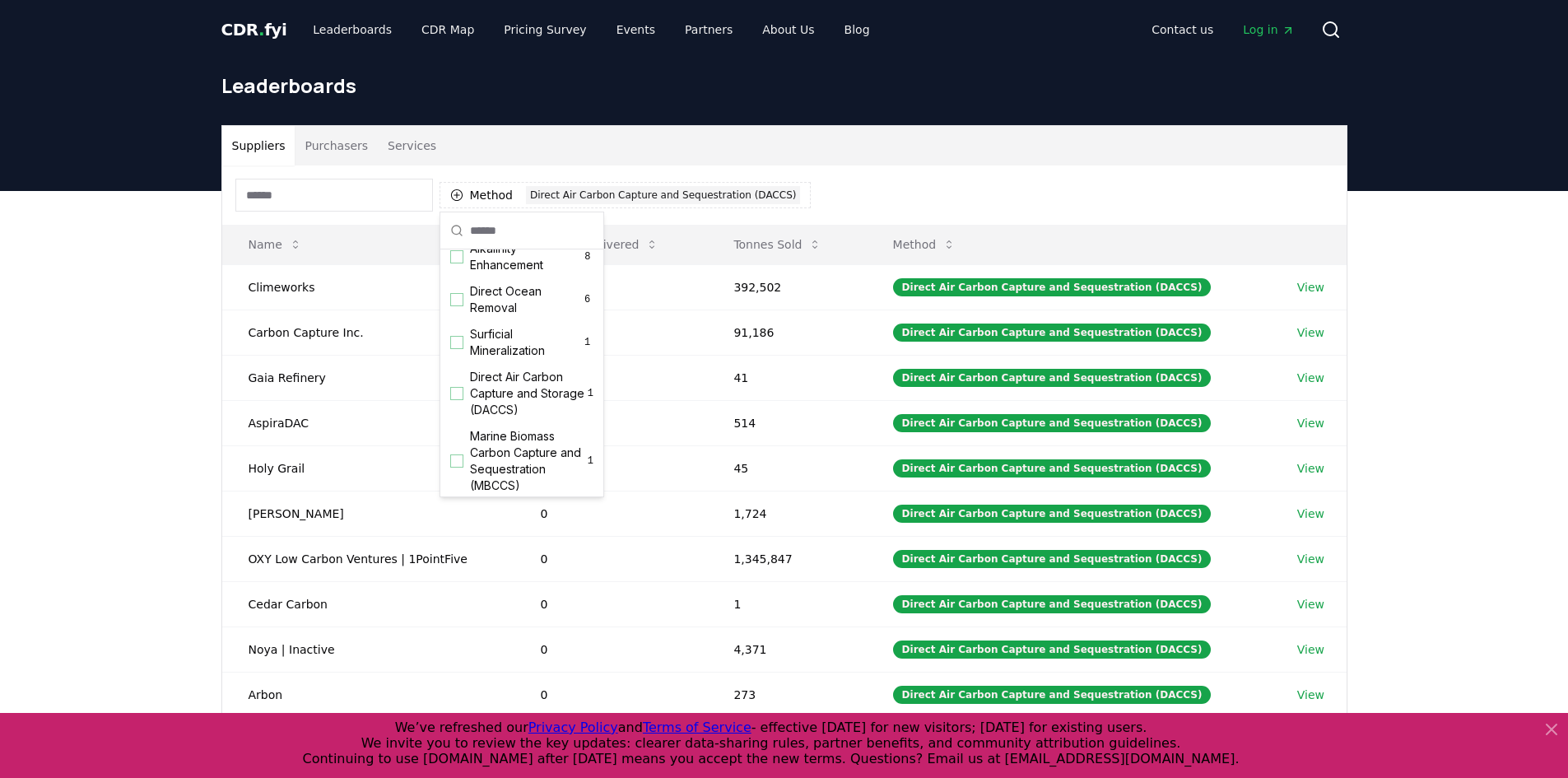
scroll to position [494, 0]
click at [531, 400] on span "Direct Air Carbon Capture and Storage (DACCS)" at bounding box center [529, 385] width 117 height 49
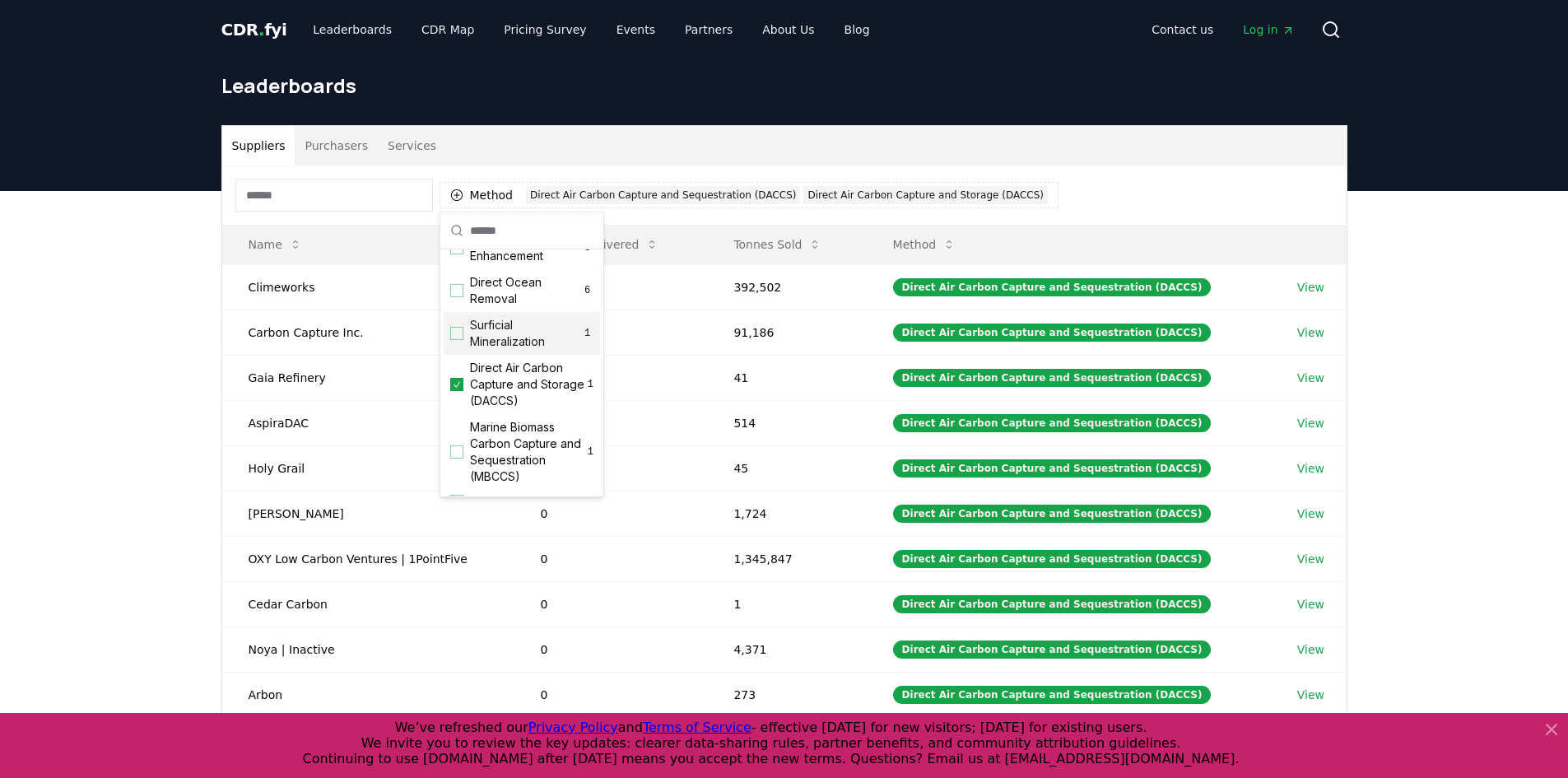
click at [823, 217] on div "Method 2 Direct Air Carbon Capture and Sequestration (DACCS) Direct Air Carbon …" at bounding box center [784, 195] width 1124 height 59
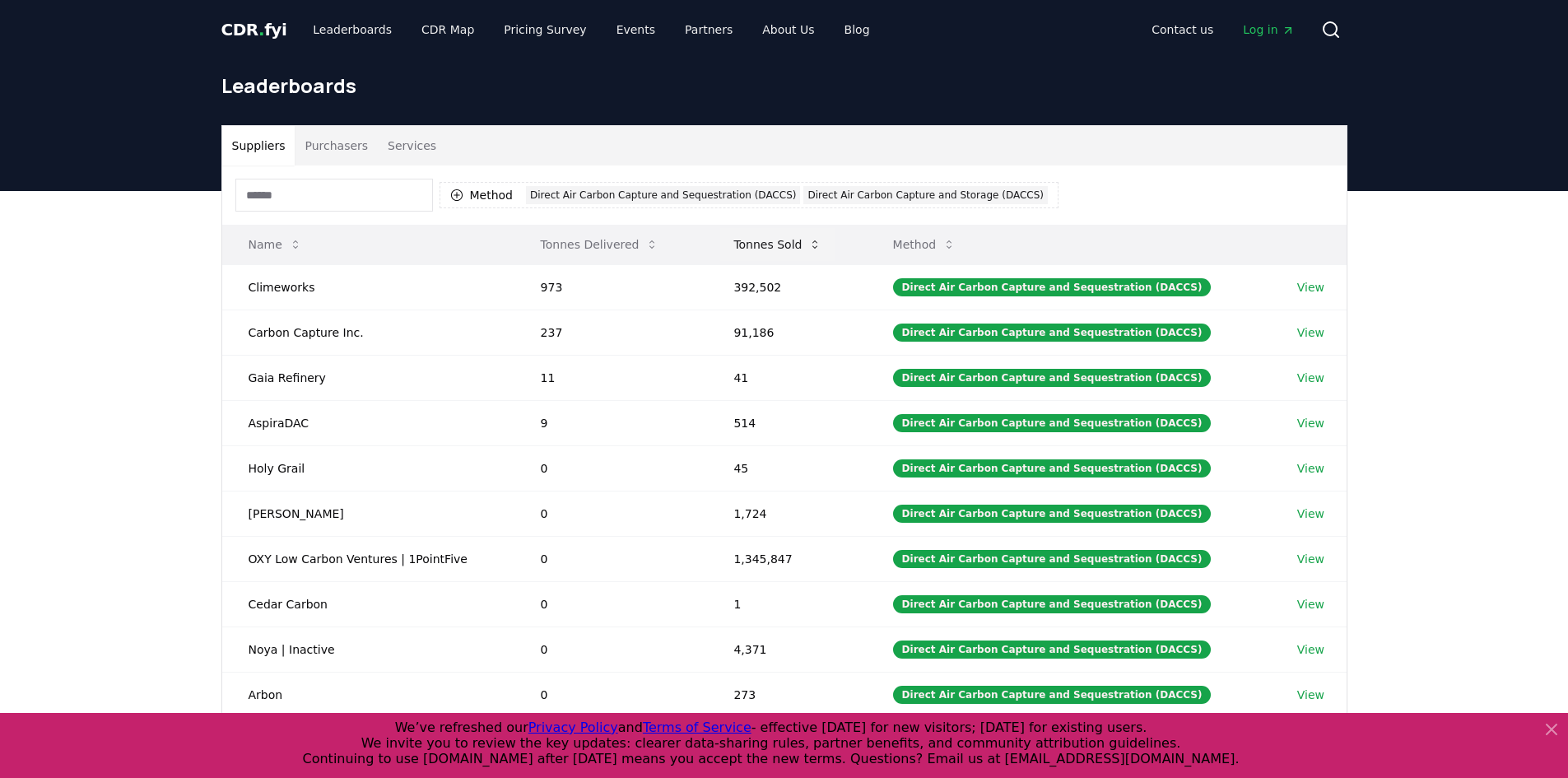
click at [751, 251] on button "Tonnes Sold" at bounding box center [777, 243] width 115 height 33
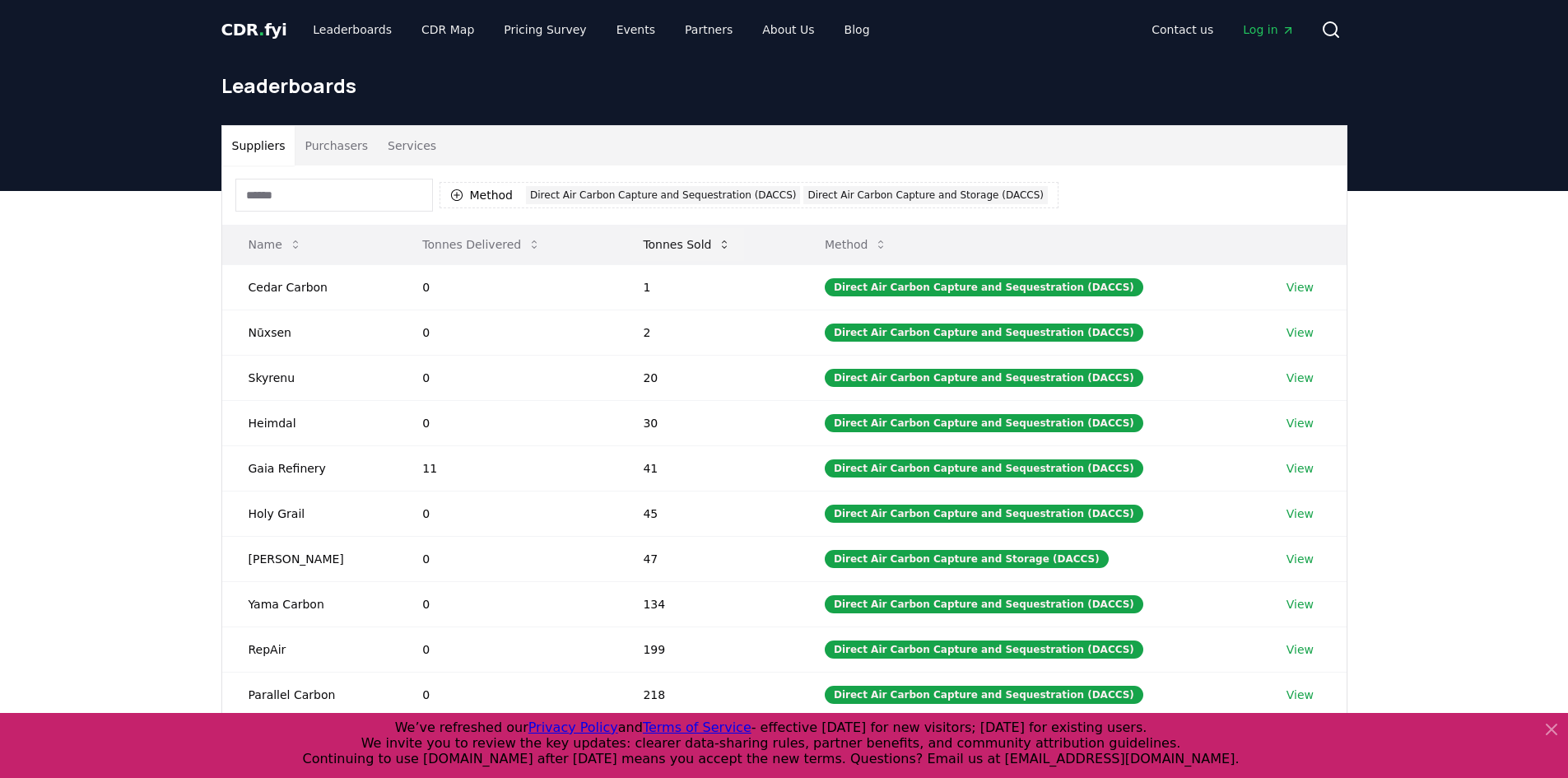
click at [679, 242] on button "Tonnes Sold" at bounding box center [687, 243] width 115 height 33
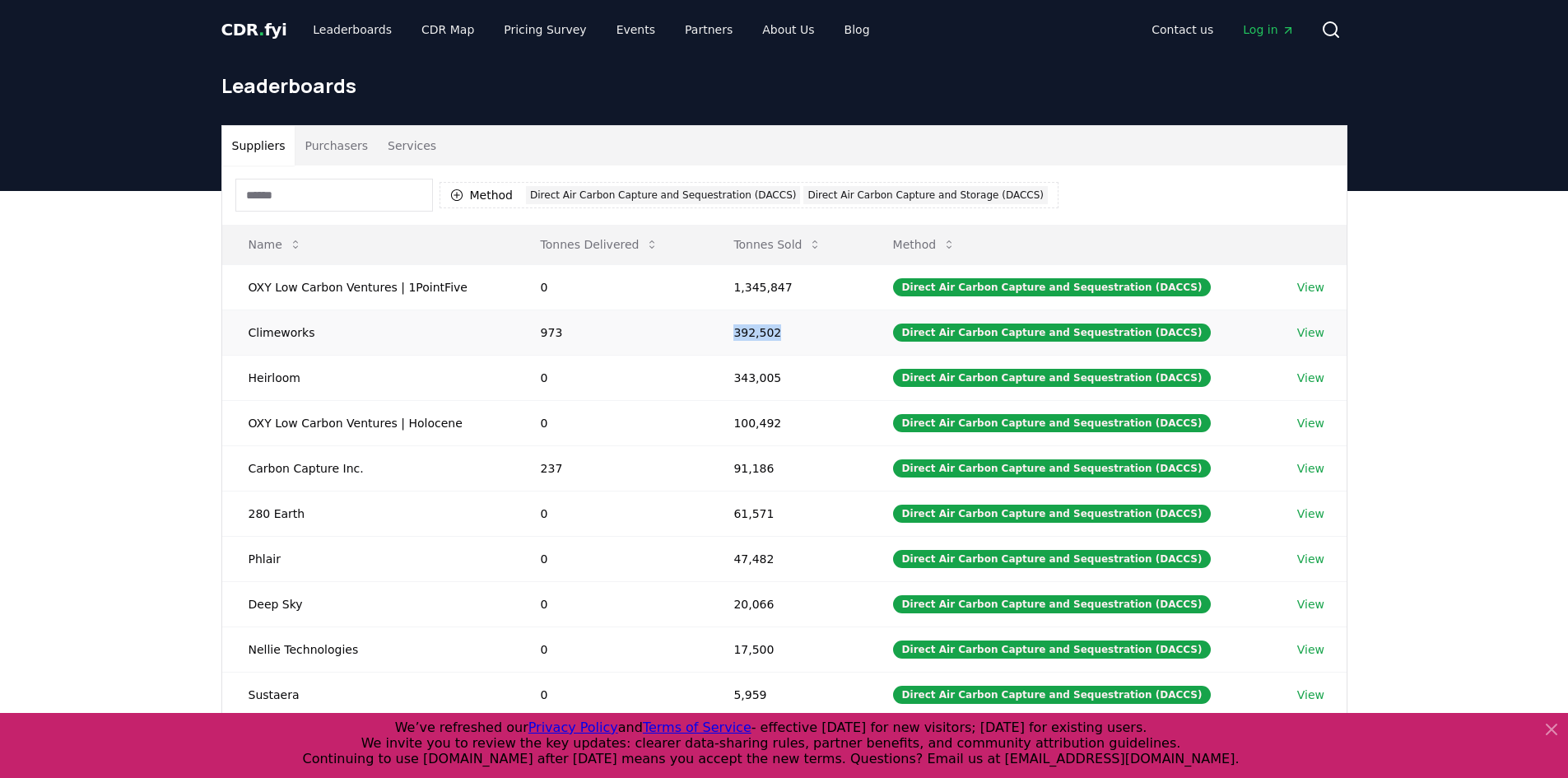
drag, startPoint x: 791, startPoint y: 329, endPoint x: 742, endPoint y: 328, distance: 49.0
click at [742, 328] on td "392,502" at bounding box center [786, 332] width 159 height 45
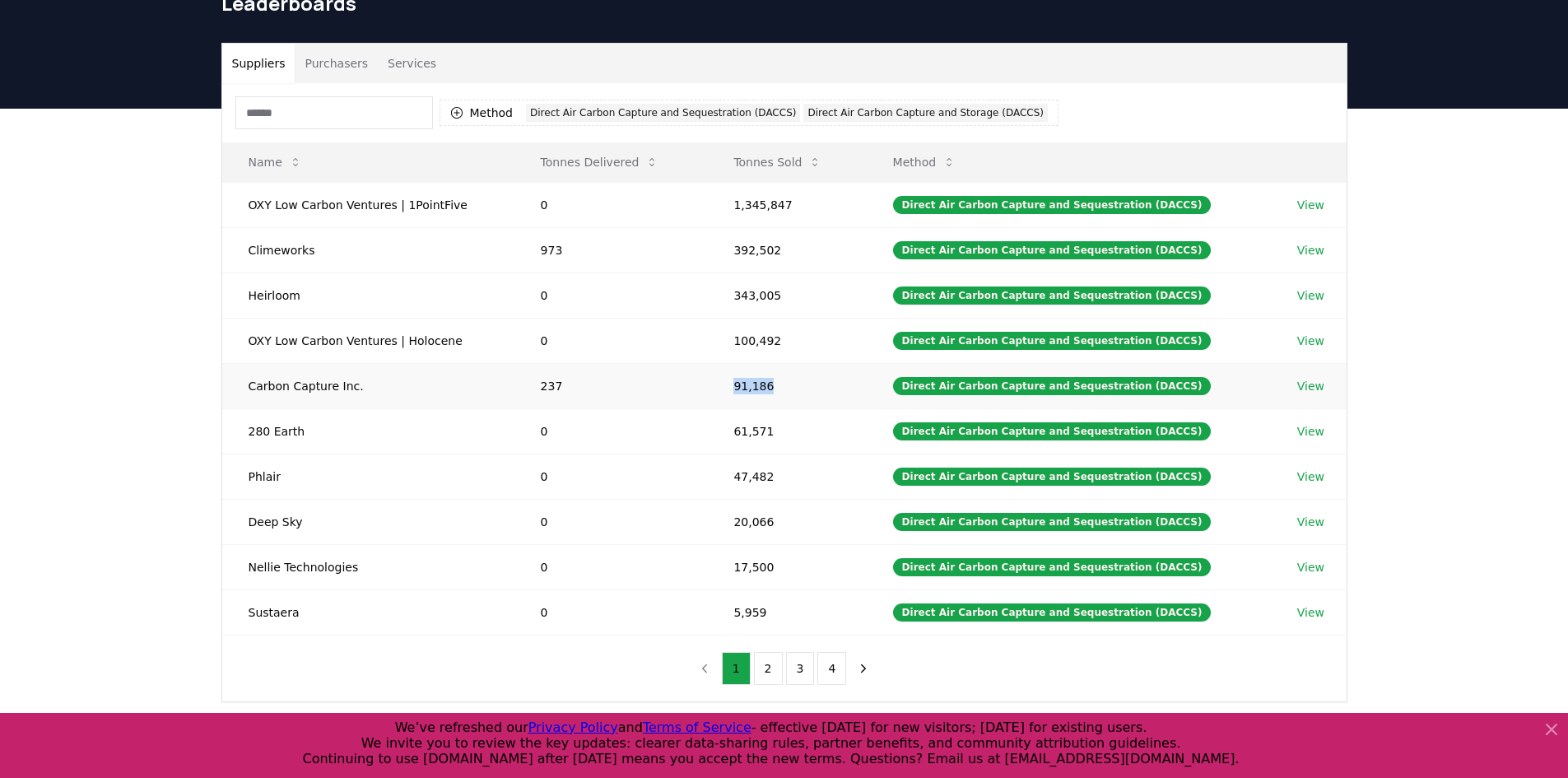
drag, startPoint x: 785, startPoint y: 386, endPoint x: 731, endPoint y: 393, distance: 54.5
click at [731, 393] on td "91,186" at bounding box center [786, 385] width 159 height 45
drag, startPoint x: 774, startPoint y: 611, endPoint x: 739, endPoint y: 610, distance: 35.0
click at [739, 610] on td "5,959" at bounding box center [786, 611] width 159 height 45
drag, startPoint x: 306, startPoint y: 613, endPoint x: 286, endPoint y: 615, distance: 20.1
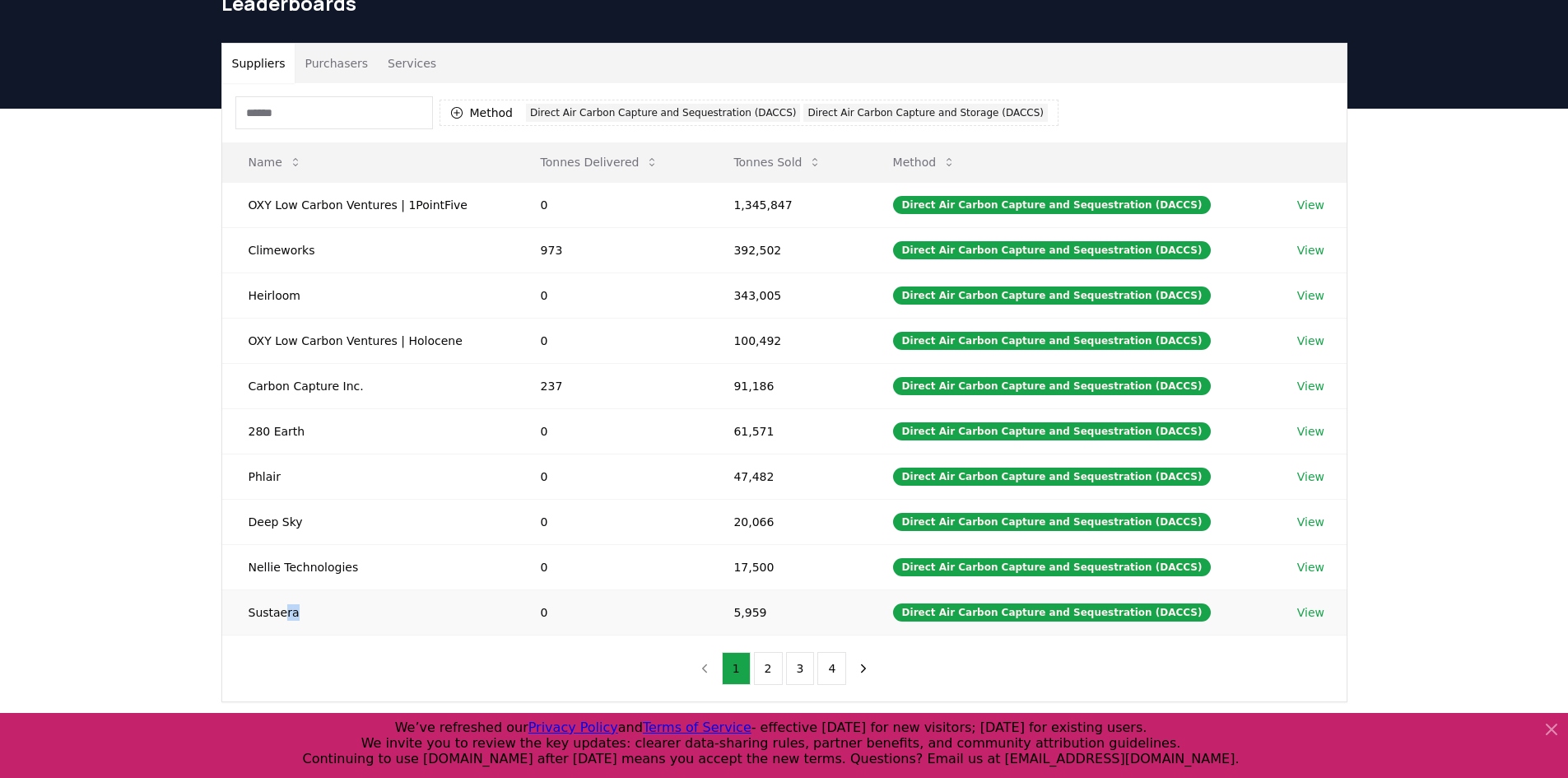
click at [286, 615] on td "Sustaera" at bounding box center [368, 611] width 292 height 45
drag, startPoint x: 735, startPoint y: 610, endPoint x: 787, endPoint y: 607, distance: 52.1
click at [787, 607] on td "5,959" at bounding box center [786, 611] width 159 height 45
click at [764, 670] on button "2" at bounding box center [769, 668] width 29 height 33
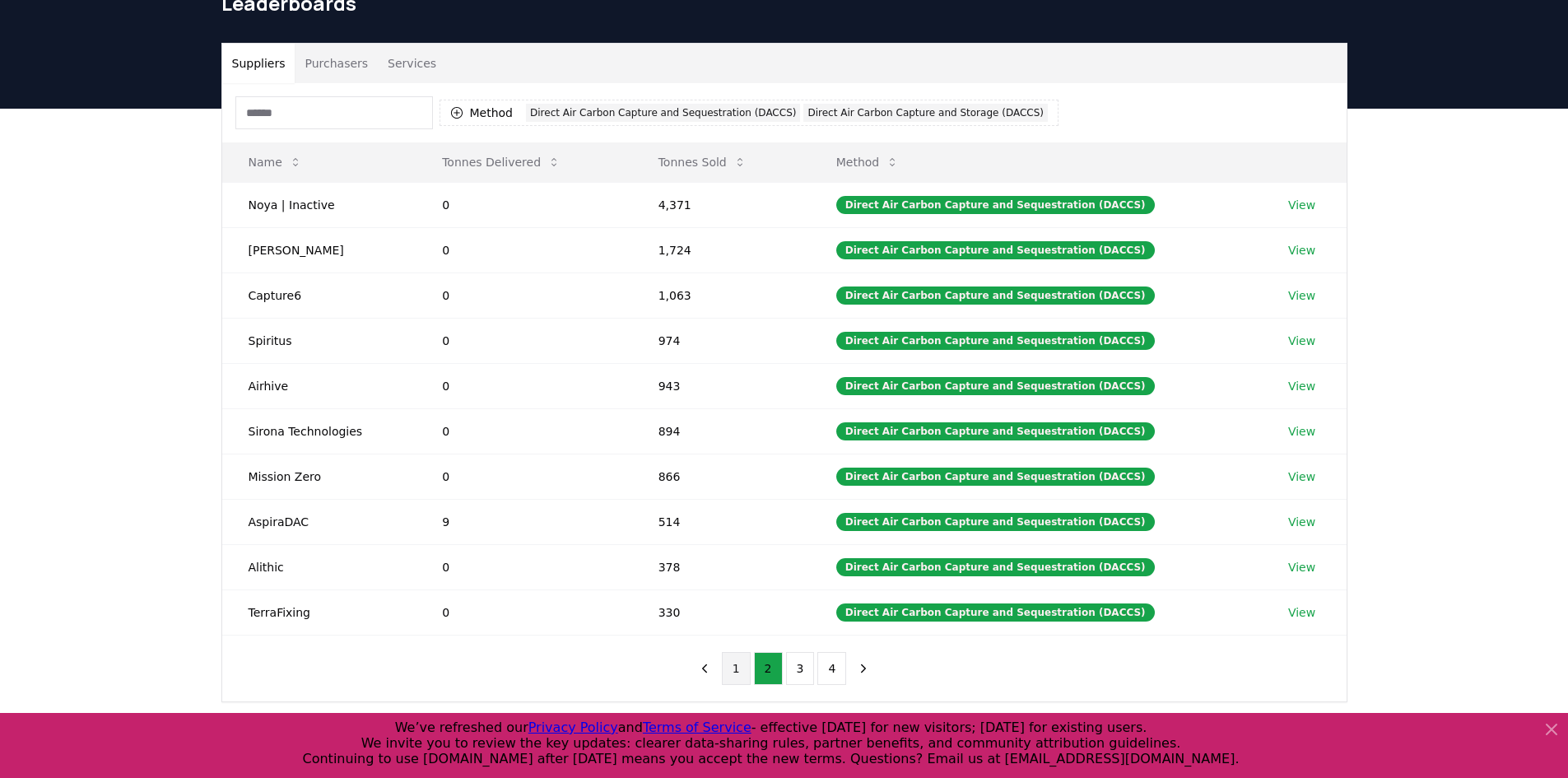
click at [736, 671] on button "1" at bounding box center [736, 668] width 29 height 33
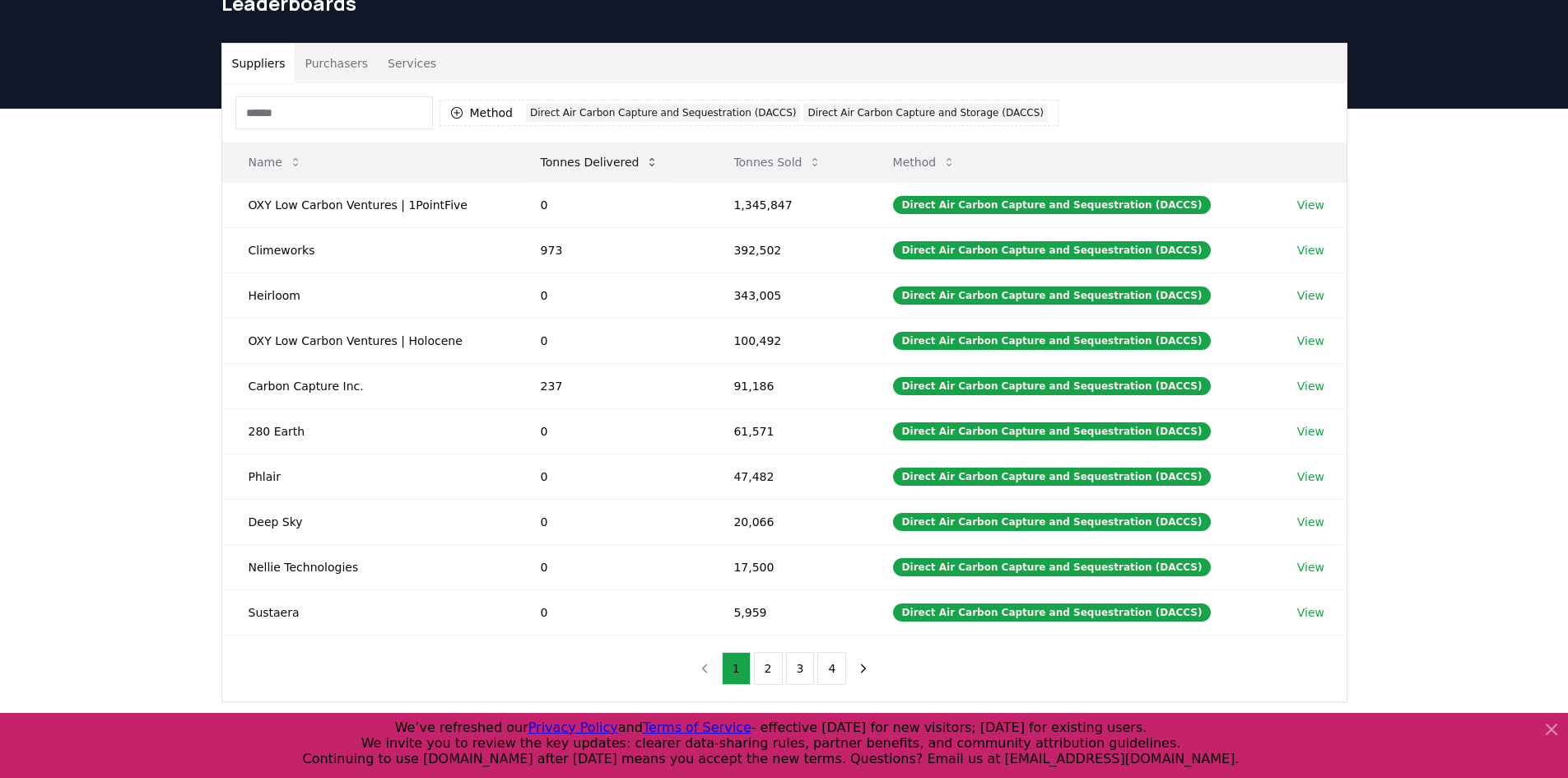
click at [613, 155] on button "Tonnes Delivered" at bounding box center [600, 161] width 145 height 33
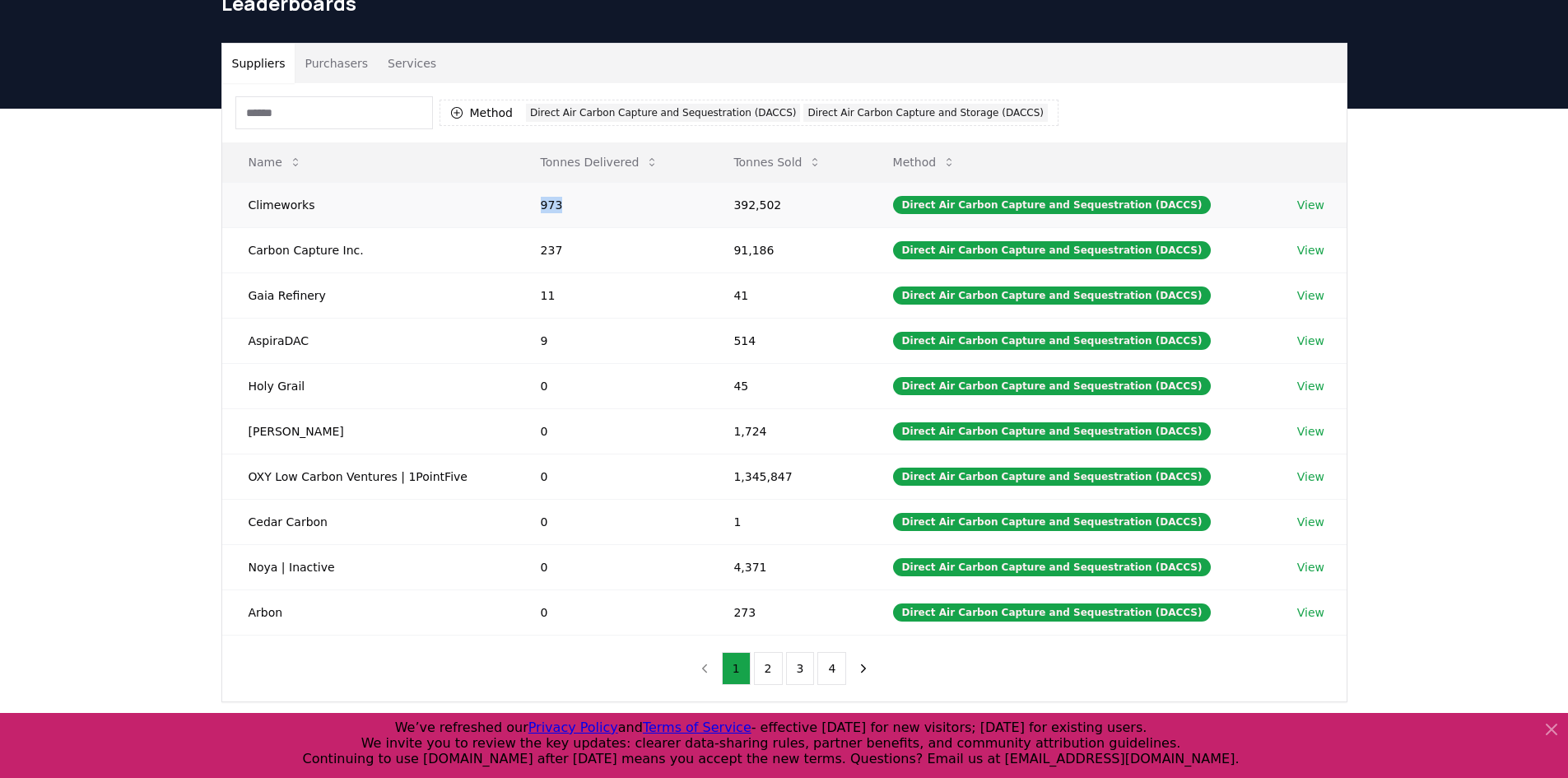
drag, startPoint x: 573, startPoint y: 204, endPoint x: 536, endPoint y: 206, distance: 37.1
click at [536, 206] on td "973" at bounding box center [611, 204] width 193 height 45
drag, startPoint x: 530, startPoint y: 249, endPoint x: 520, endPoint y: 249, distance: 10.0
click at [520, 249] on td "237" at bounding box center [611, 249] width 193 height 45
drag, startPoint x: 541, startPoint y: 299, endPoint x: 506, endPoint y: 299, distance: 35.0
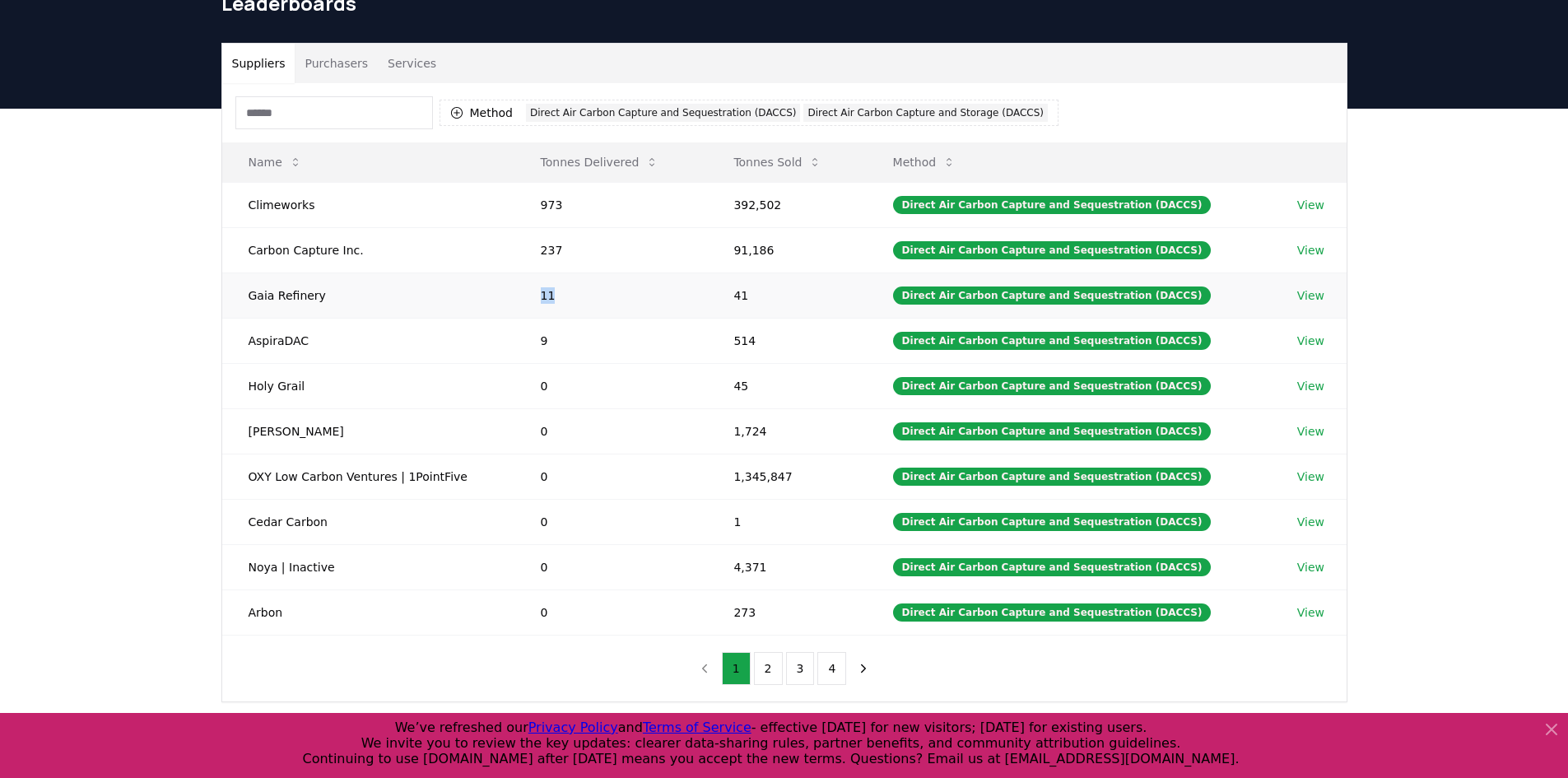
click at [506, 299] on tr "Gaia Refinery 11 41 Direct Air Carbon Capture and Sequestration (DACCS) View" at bounding box center [784, 295] width 1124 height 45
drag, startPoint x: 578, startPoint y: 338, endPoint x: 548, endPoint y: 337, distance: 30.0
click at [548, 337] on td "9" at bounding box center [611, 340] width 193 height 45
drag, startPoint x: 544, startPoint y: 194, endPoint x: 544, endPoint y: 206, distance: 12.0
click at [544, 205] on td "973" at bounding box center [611, 204] width 193 height 45
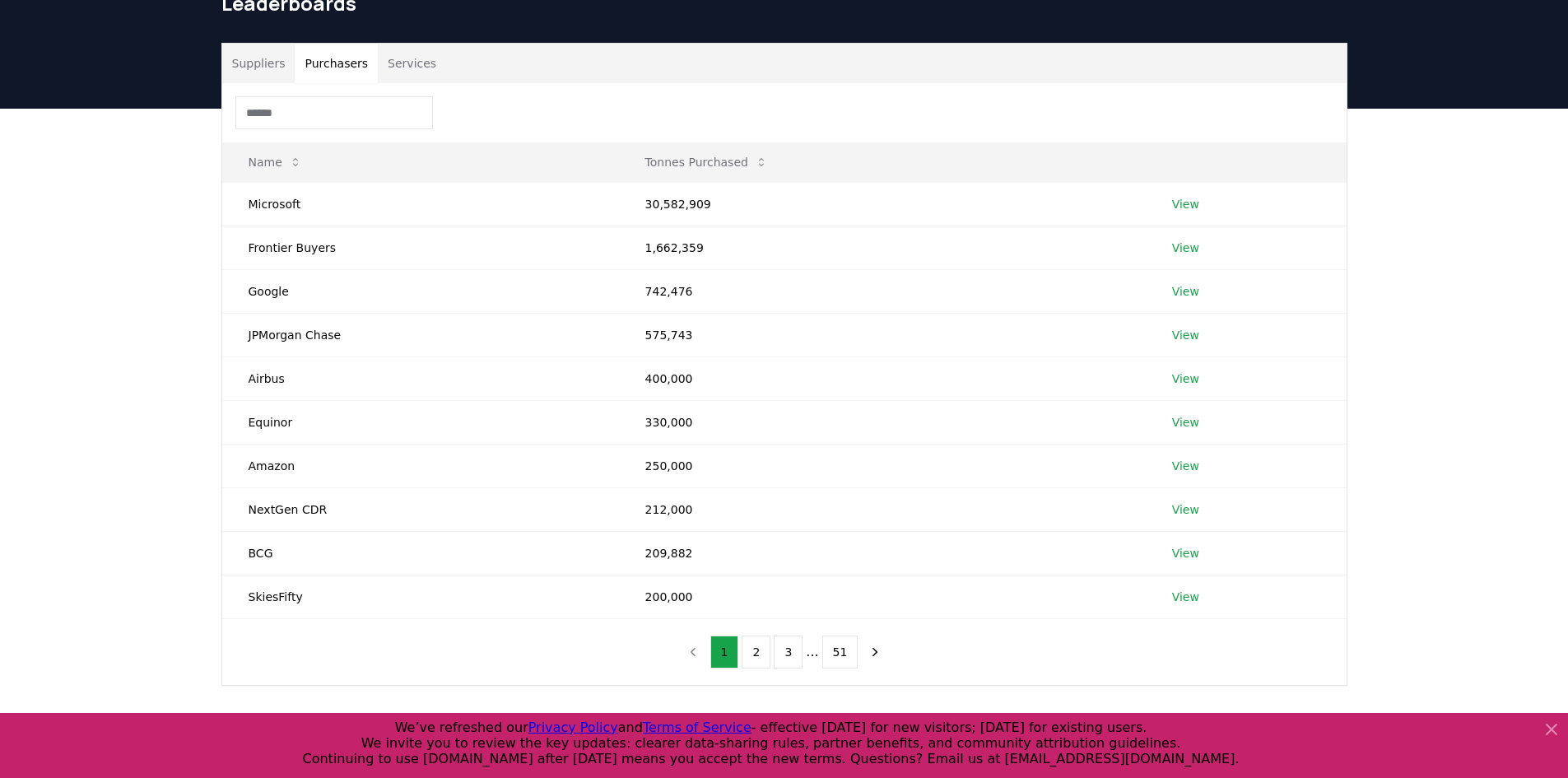
click at [338, 68] on button "Purchasers" at bounding box center [336, 63] width 83 height 40
click at [1192, 210] on link "View" at bounding box center [1185, 204] width 27 height 17
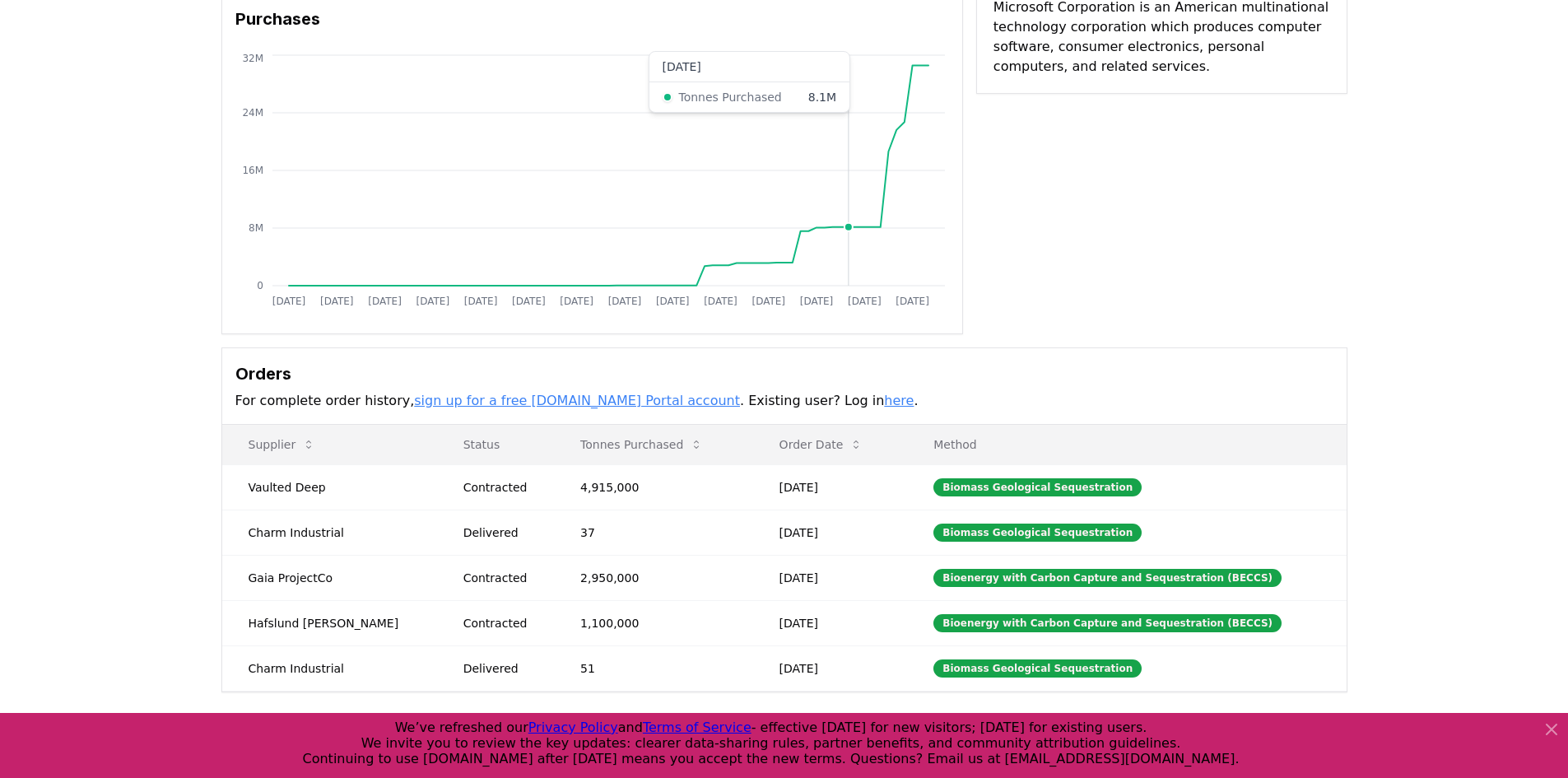
scroll to position [165, 0]
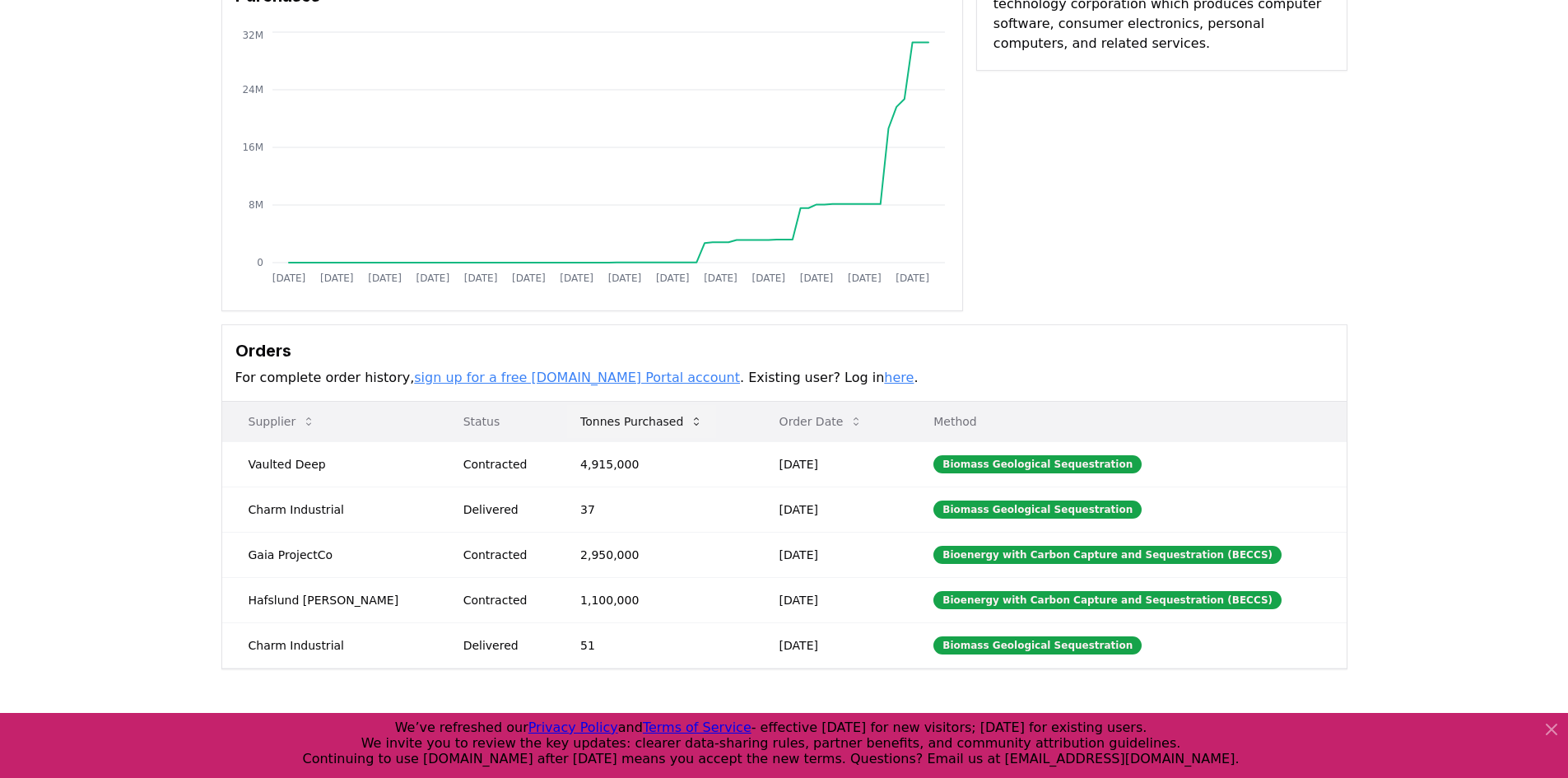
click at [584, 420] on button "Tonnes Purchased" at bounding box center [641, 421] width 149 height 33
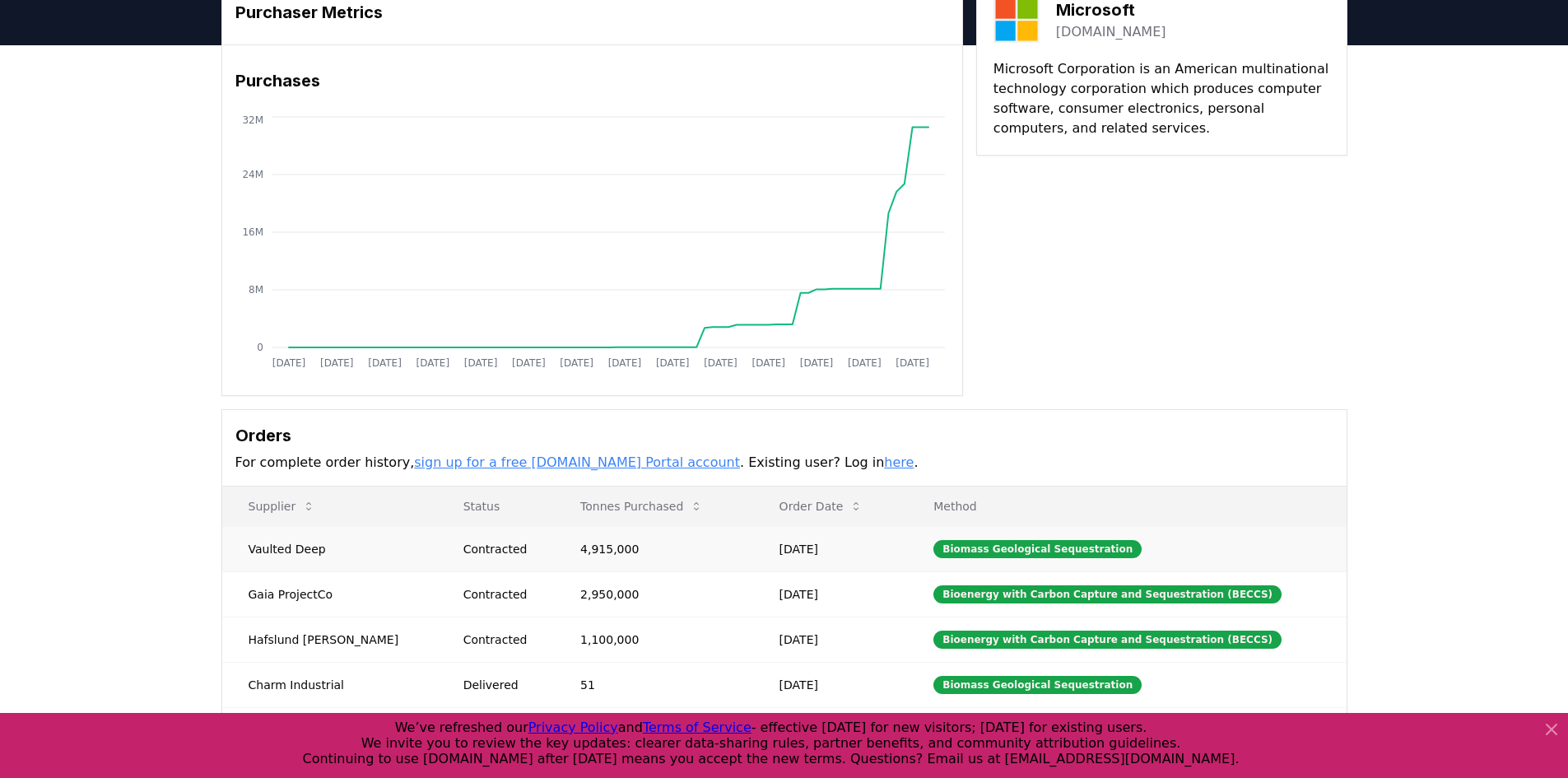
scroll to position [0, 0]
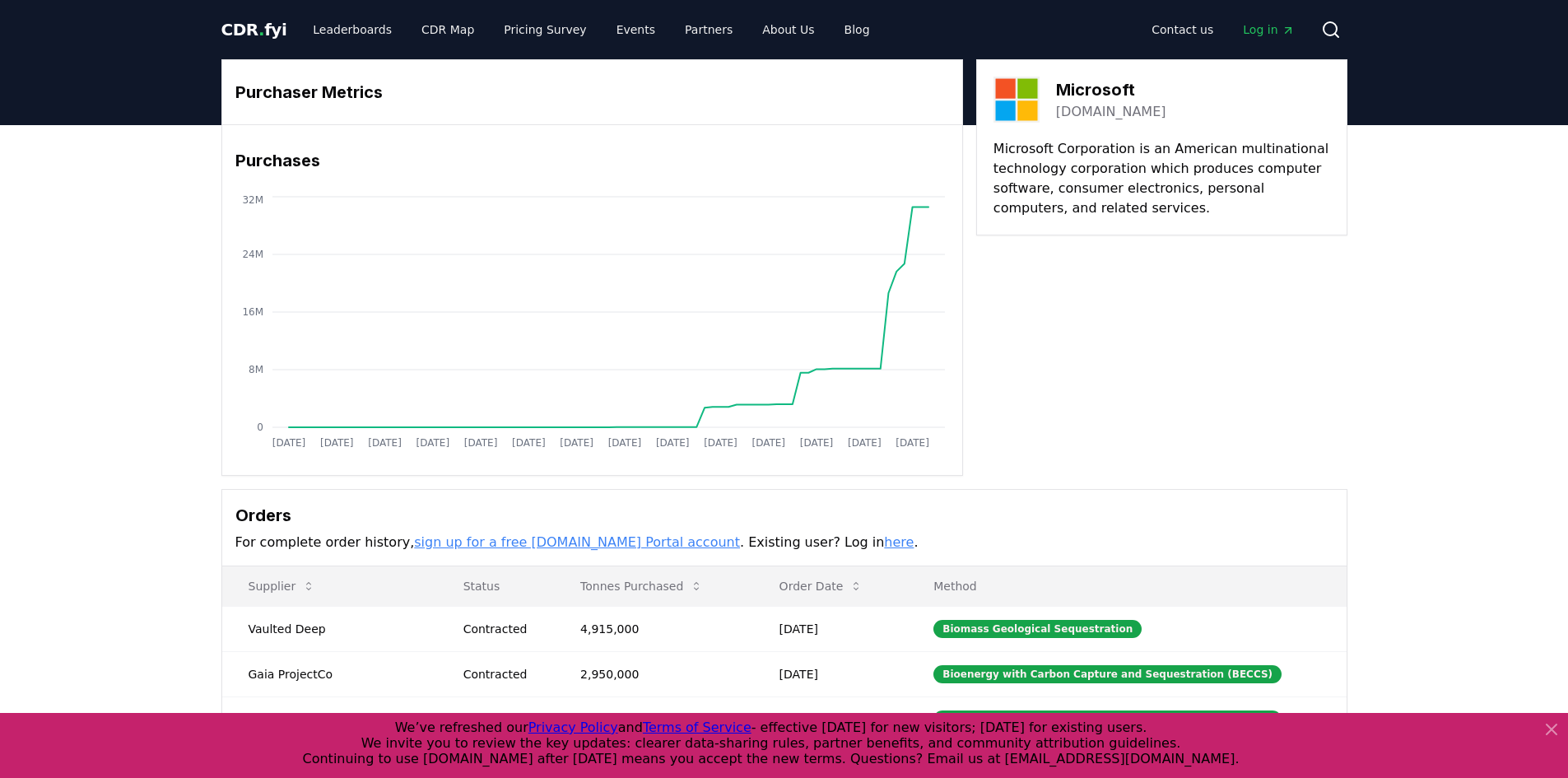
click at [260, 31] on span "CDR . fyi" at bounding box center [254, 29] width 66 height 19
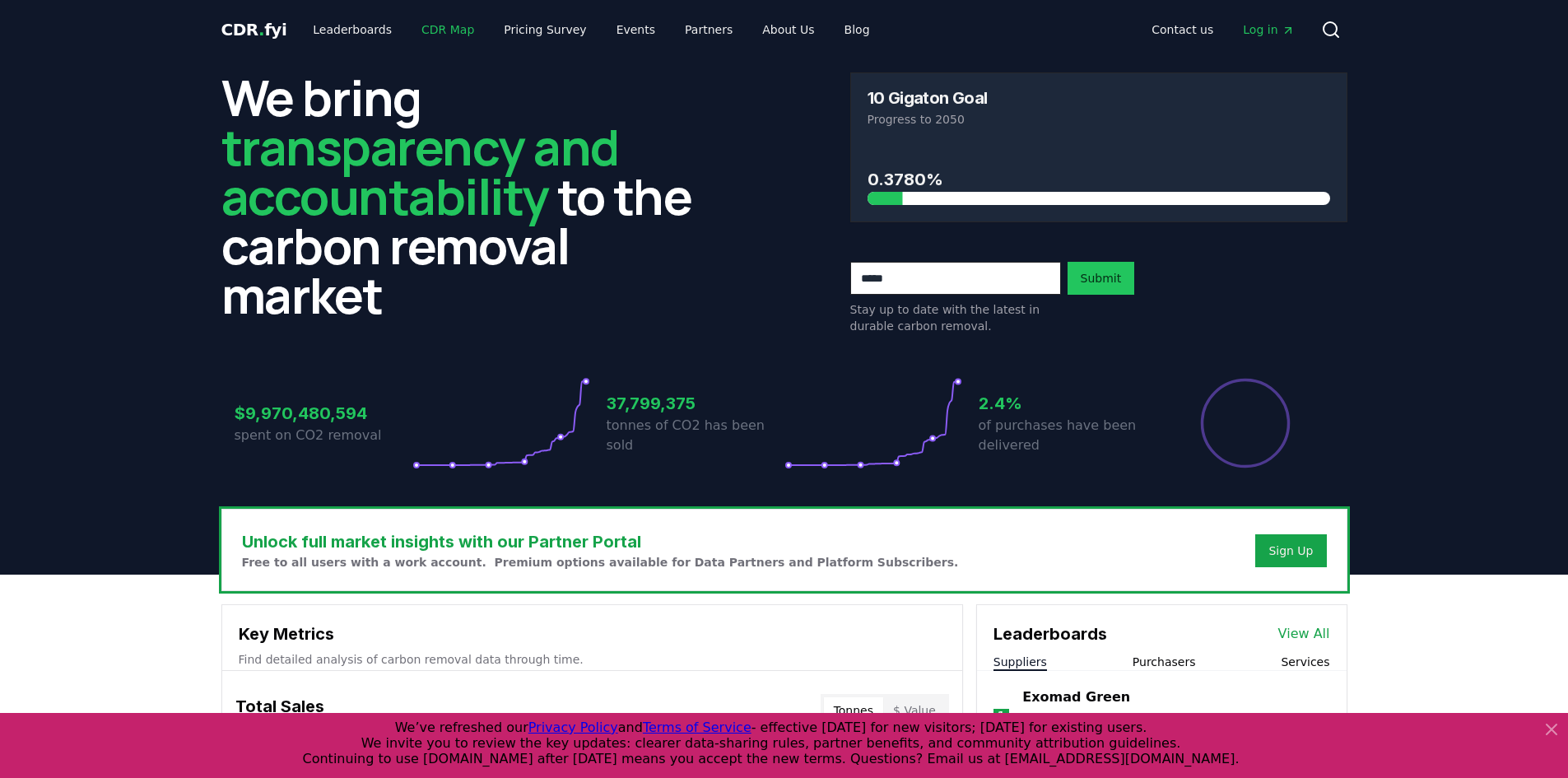
click at [450, 23] on link "CDR Map" at bounding box center [448, 30] width 79 height 30
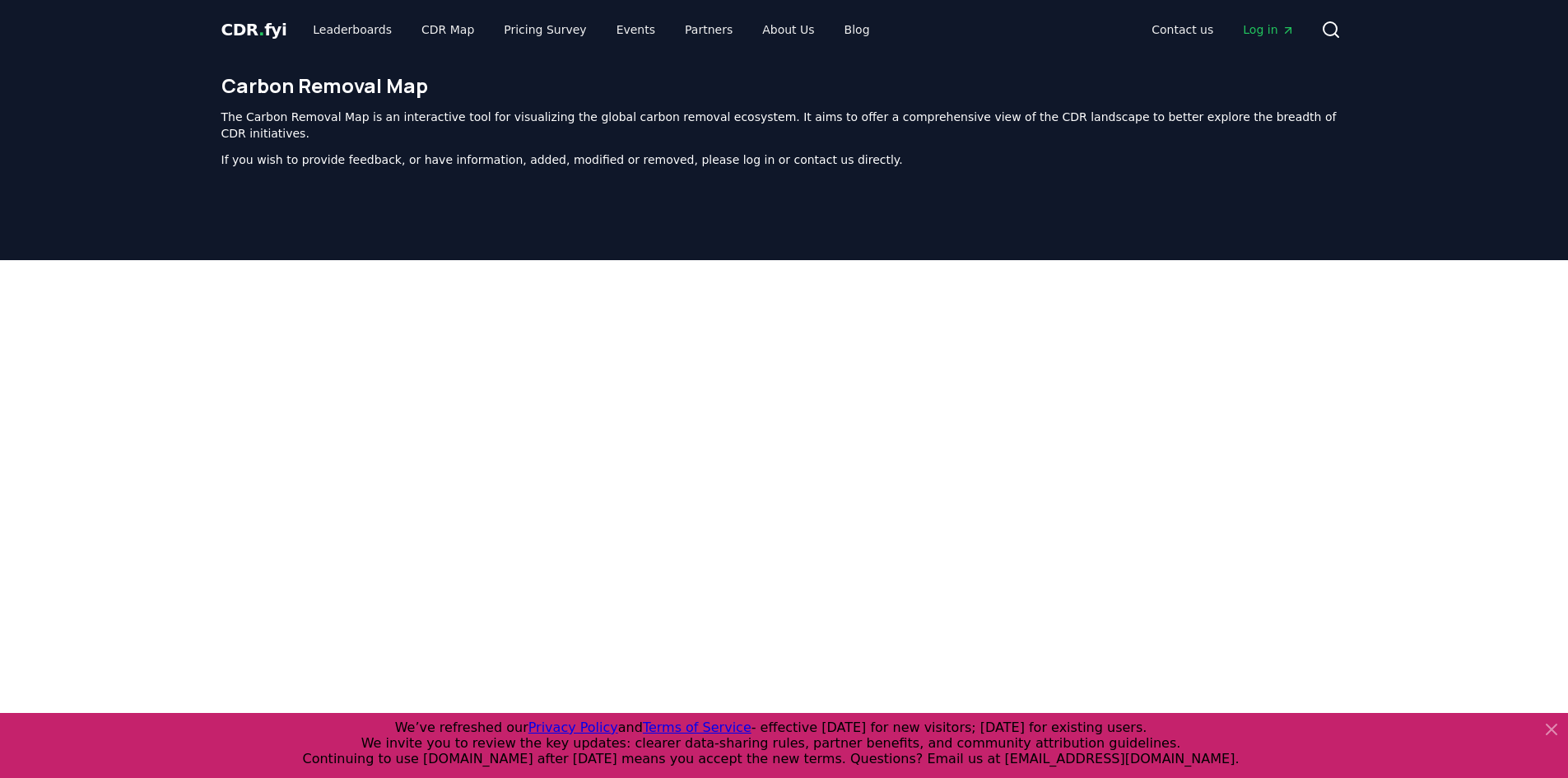
click at [270, 39] on span "CDR . fyi" at bounding box center [254, 29] width 66 height 19
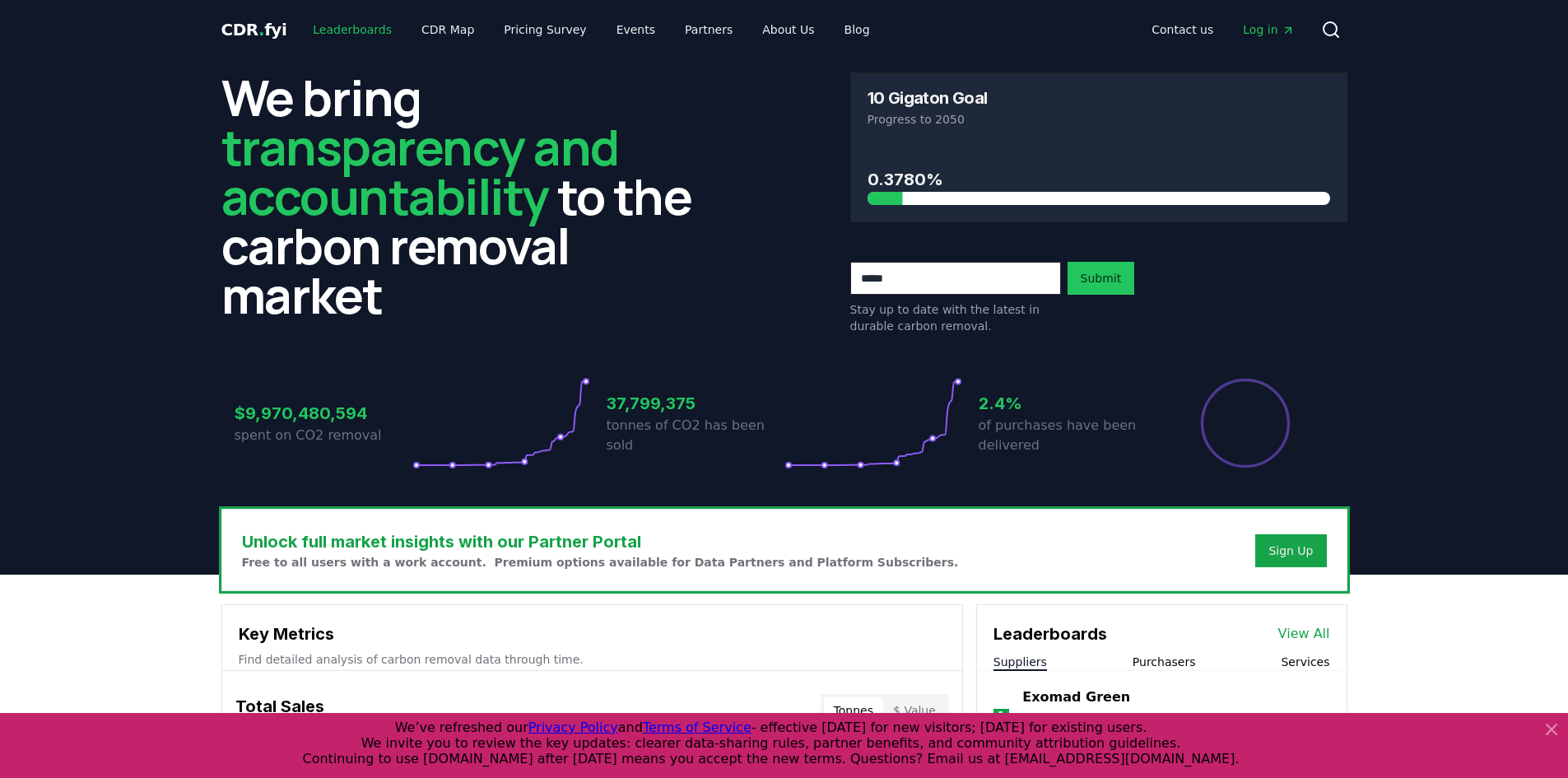
click at [374, 26] on link "Leaderboards" at bounding box center [352, 30] width 105 height 30
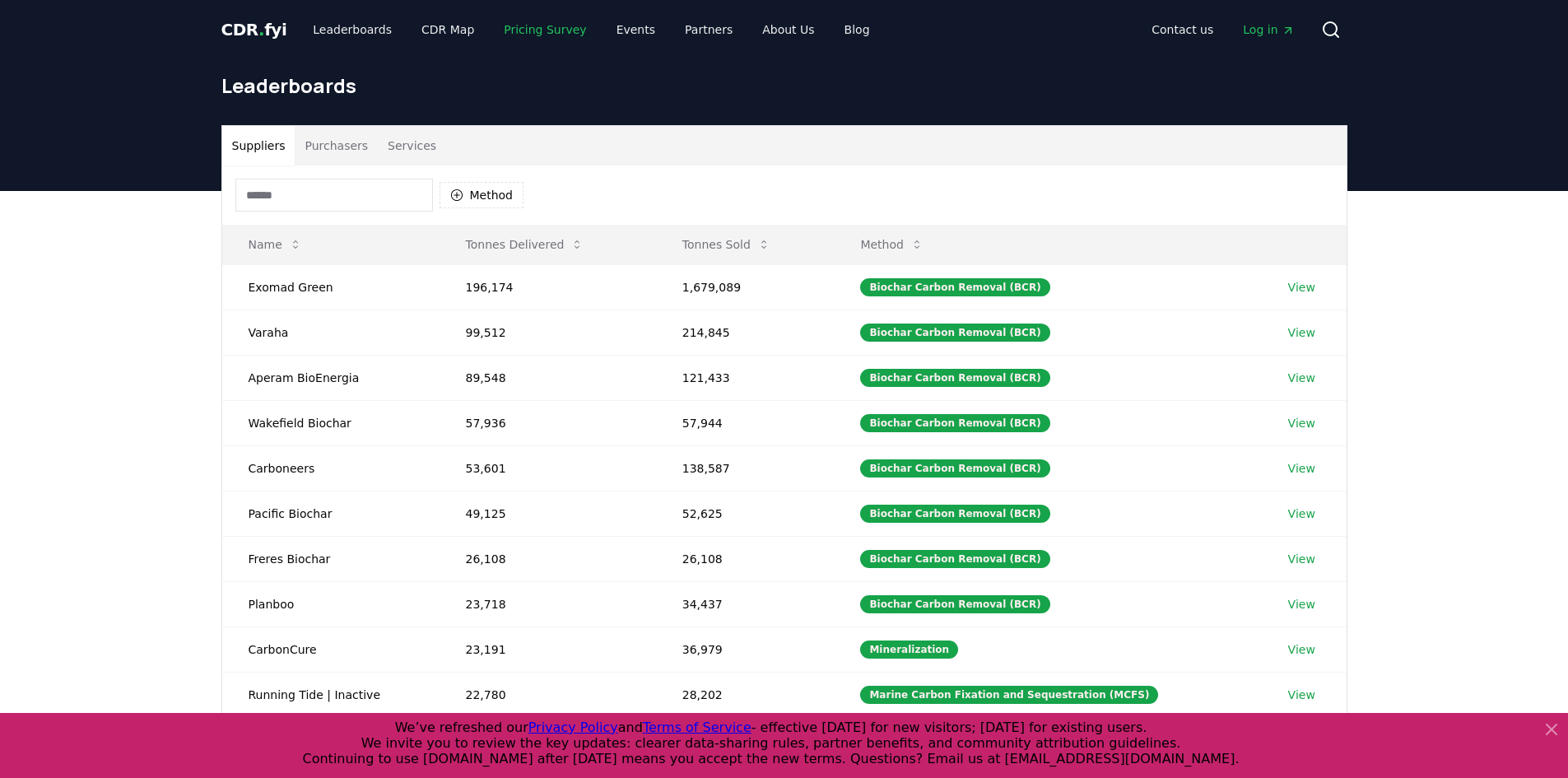
click at [531, 25] on link "Pricing Survey" at bounding box center [544, 30] width 109 height 30
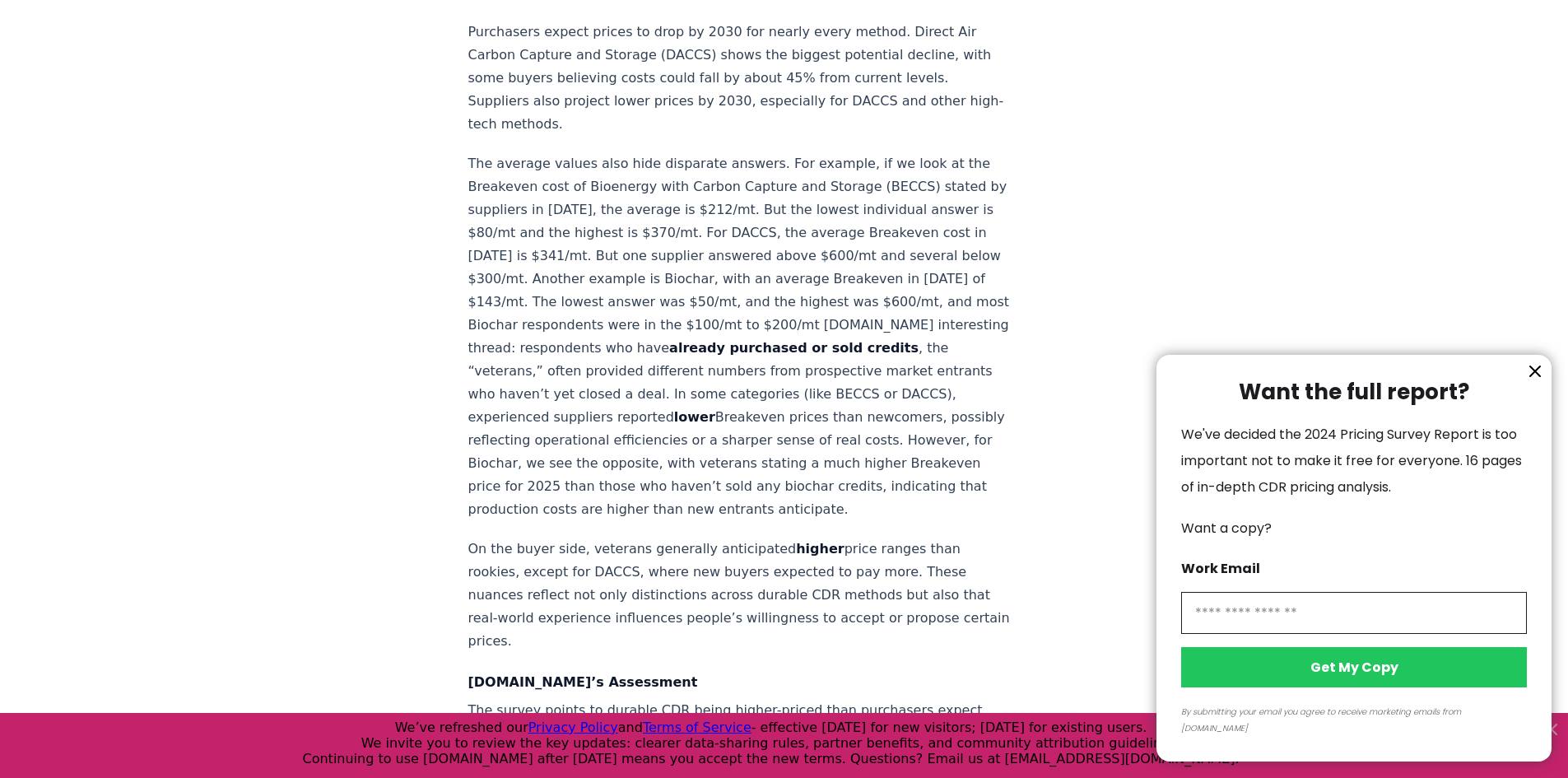
scroll to position [1810, 0]
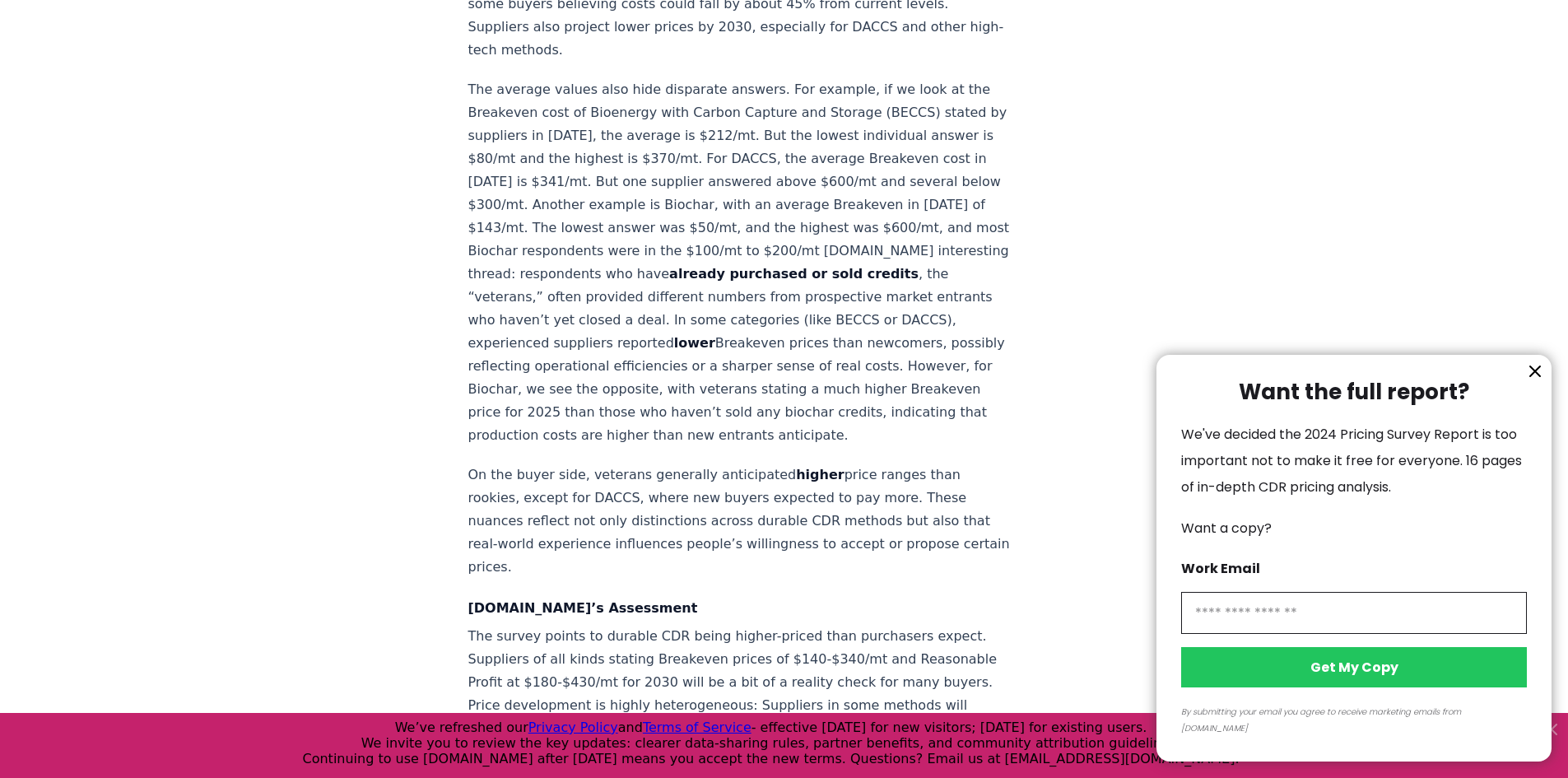
click at [1534, 376] on icon "information" at bounding box center [1534, 370] width 10 height 10
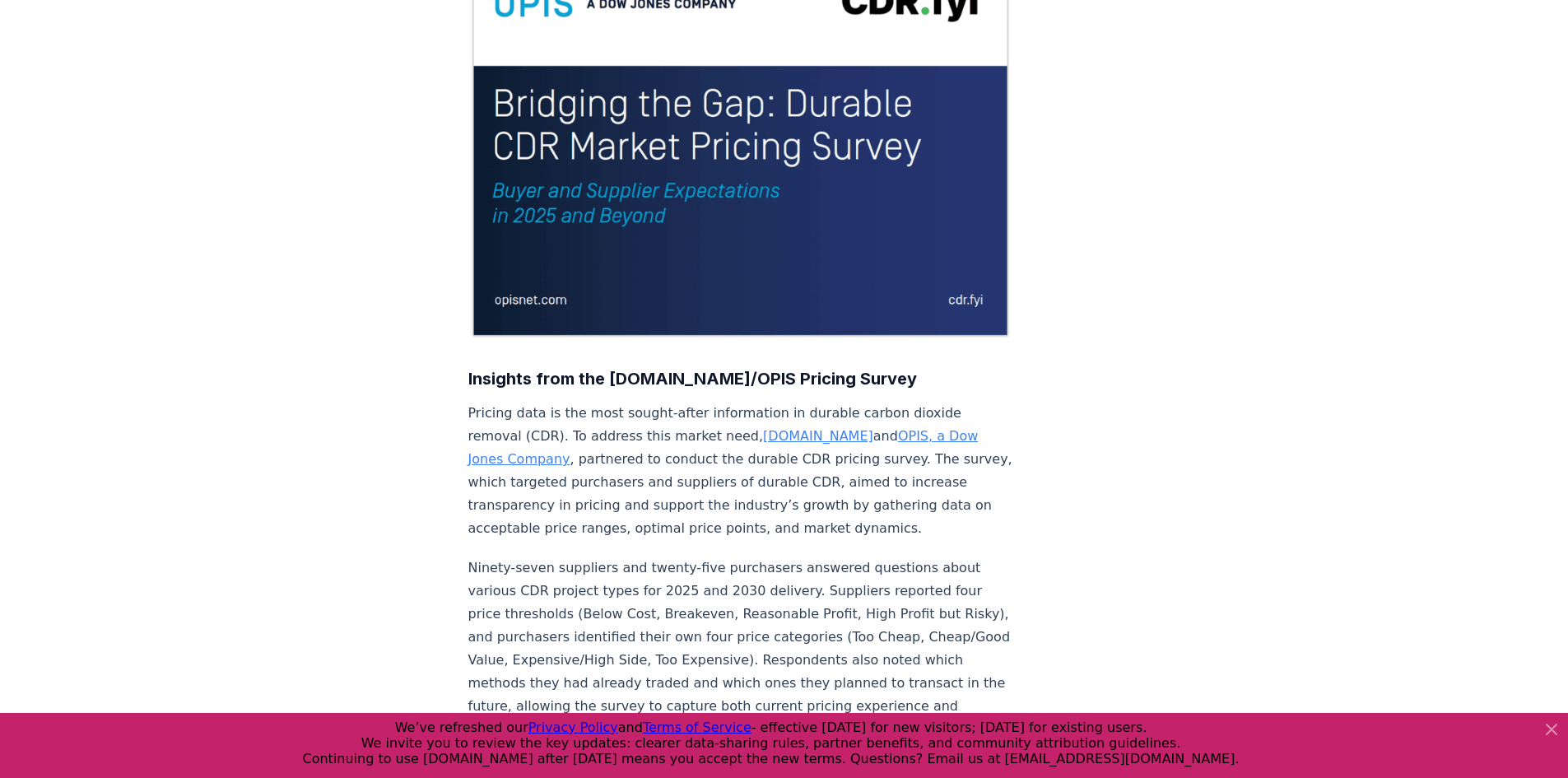
scroll to position [0, 0]
